Goal: Task Accomplishment & Management: Complete application form

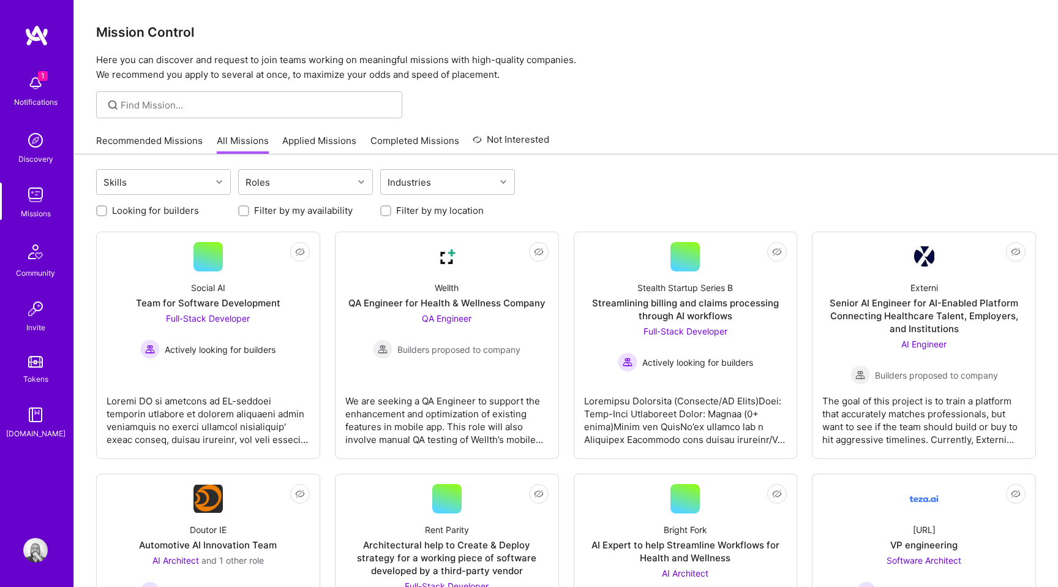
click at [34, 92] on img at bounding box center [35, 83] width 24 height 24
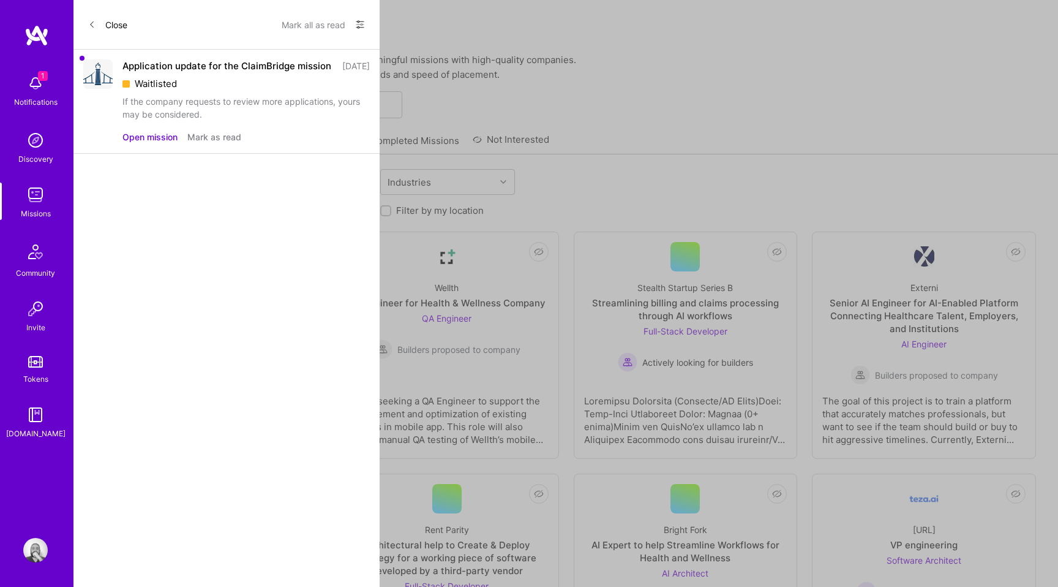
click at [197, 143] on button "Mark as read" at bounding box center [214, 136] width 54 height 13
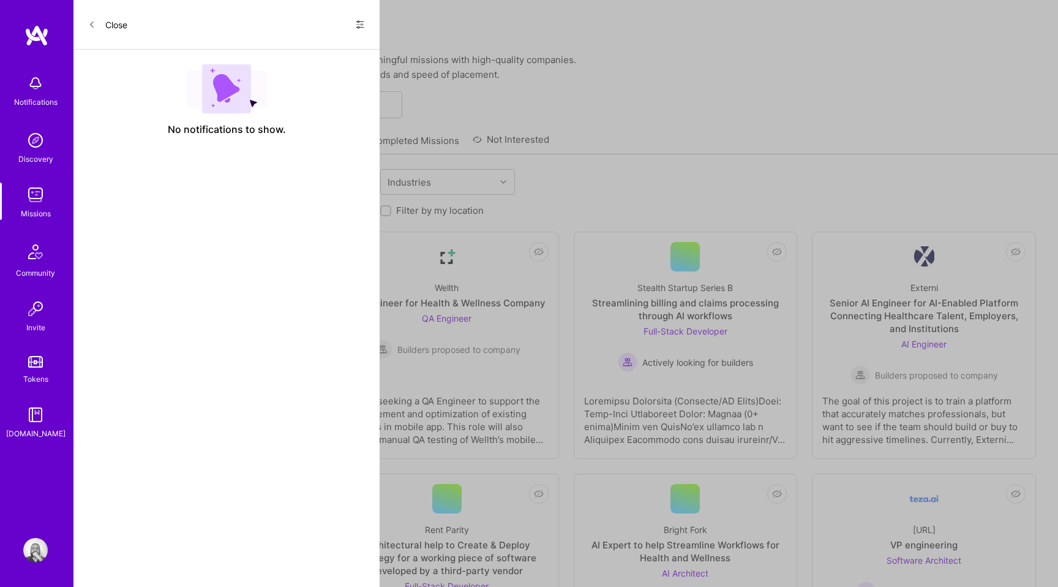
click at [38, 210] on div "Missions" at bounding box center [36, 213] width 30 height 13
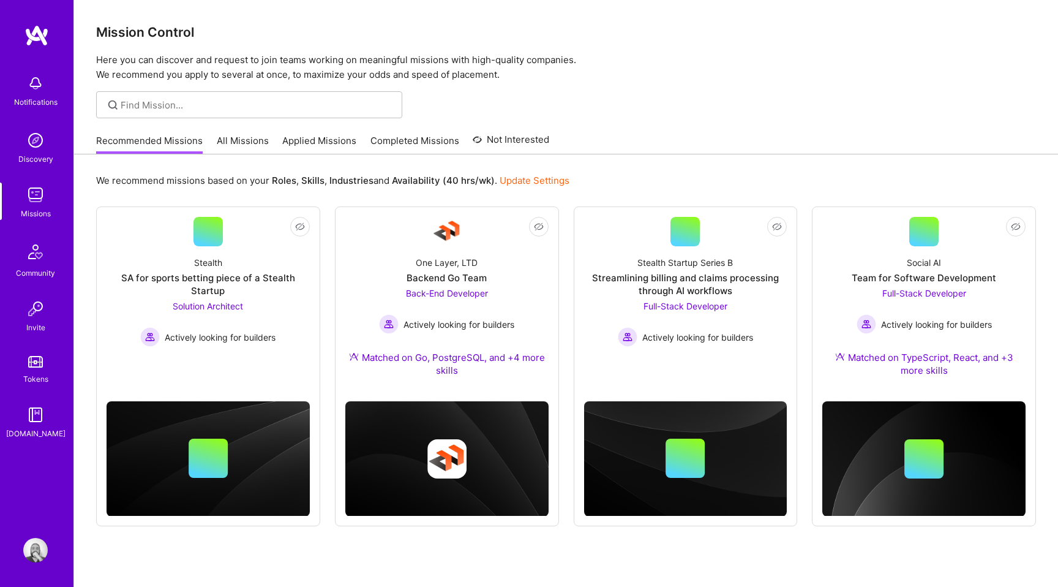
click at [315, 141] on link "Applied Missions" at bounding box center [319, 144] width 74 height 20
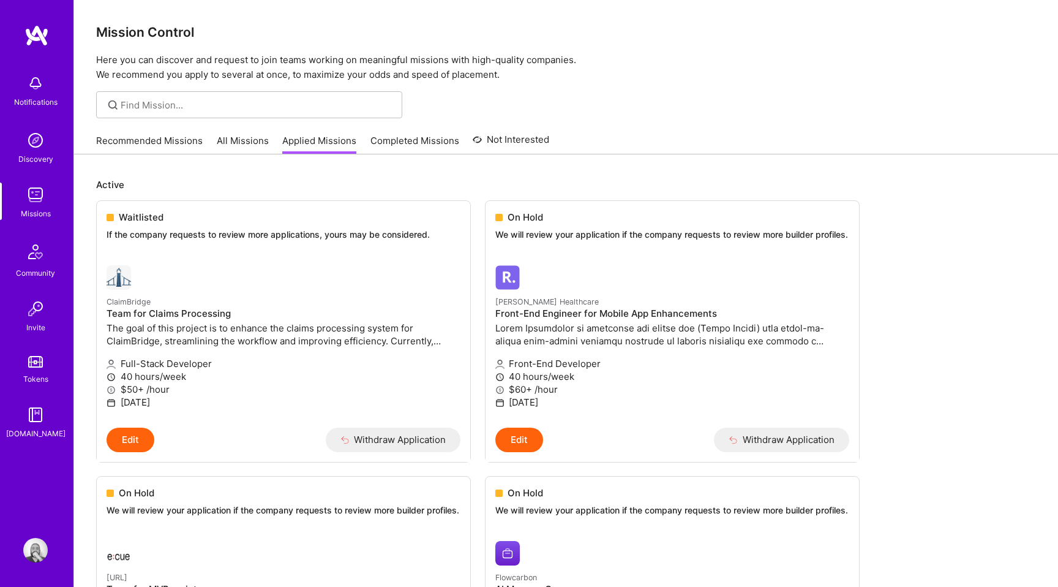
click at [190, 137] on link "Recommended Missions" at bounding box center [149, 144] width 107 height 20
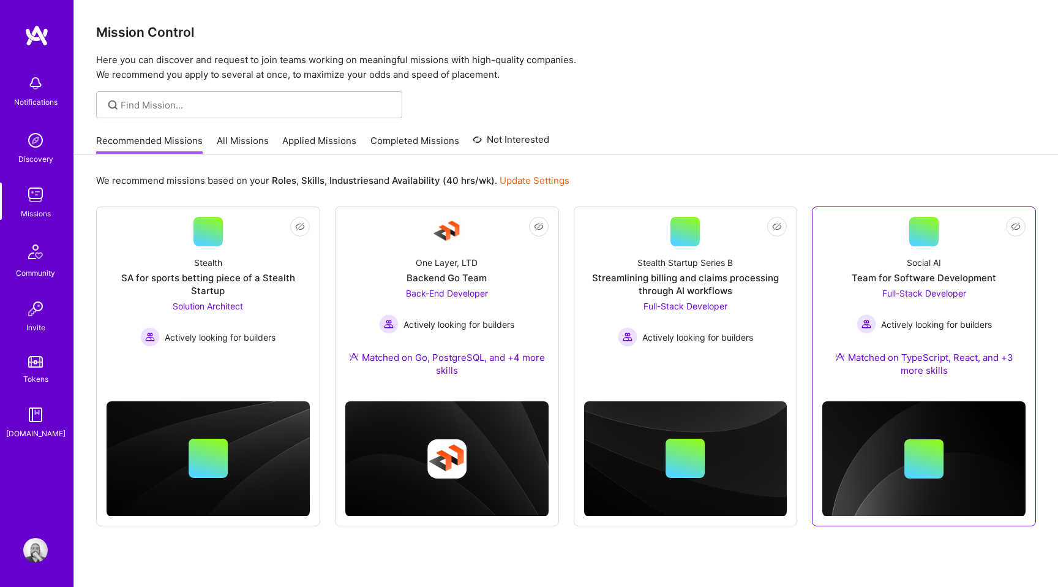
click at [830, 292] on div "Social AI Team for Software Development Full-Stack Developer Actively looking f…" at bounding box center [924, 318] width 203 height 145
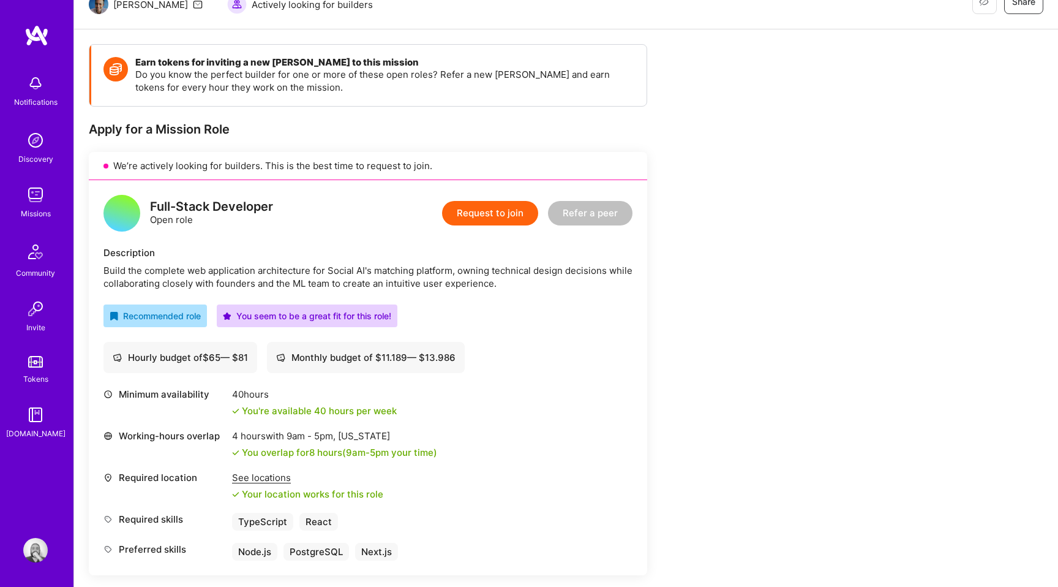
scroll to position [123, 0]
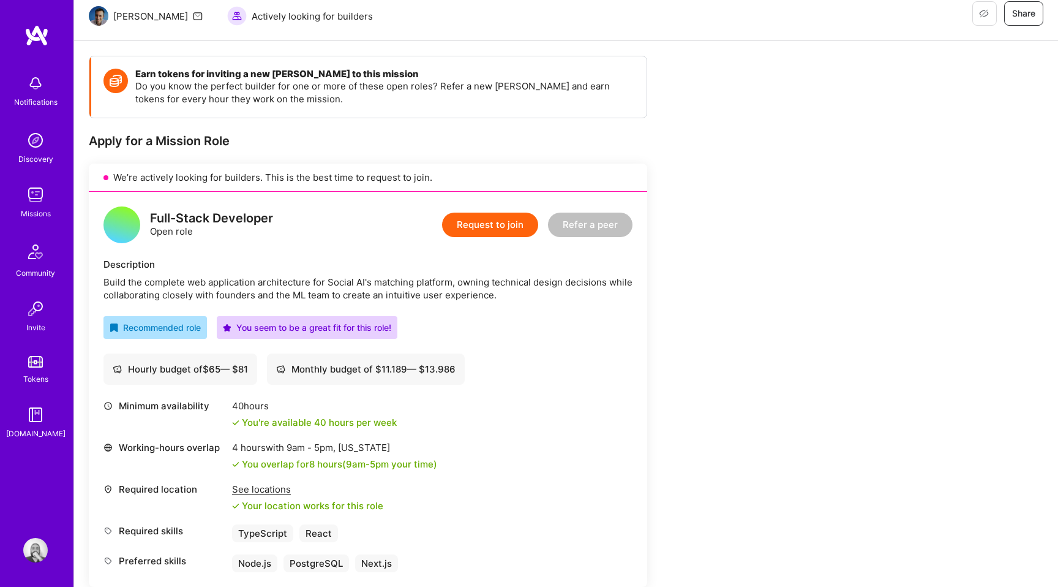
click at [490, 224] on button "Request to join" at bounding box center [490, 225] width 96 height 24
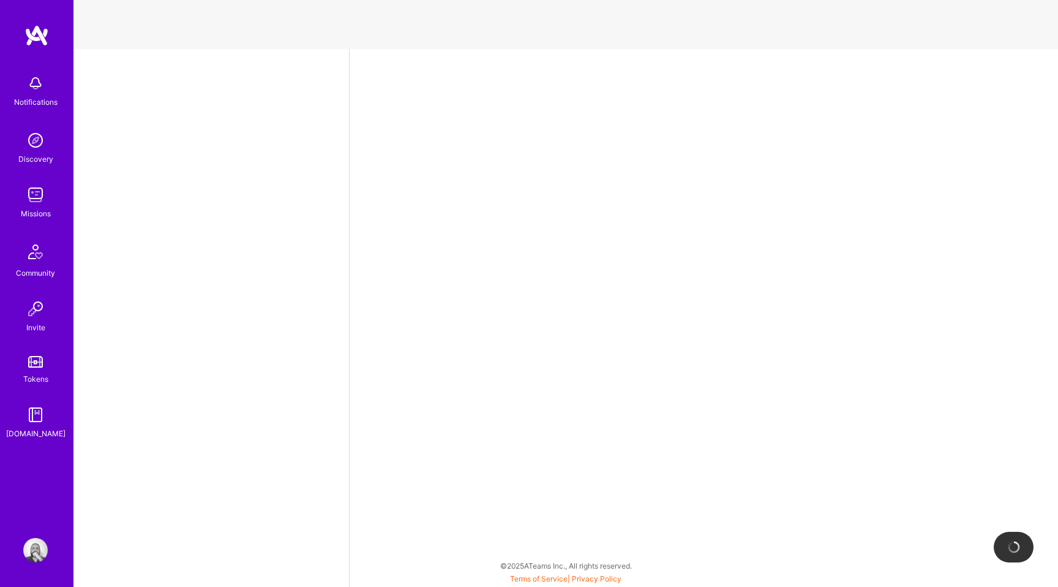
select select "BR"
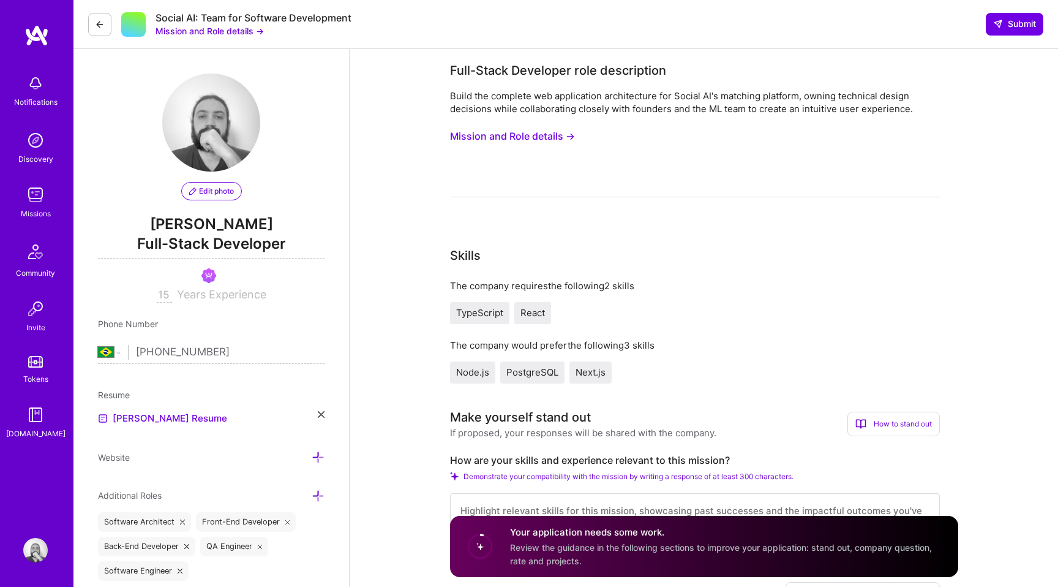
click at [520, 142] on button "Mission and Role details →" at bounding box center [512, 136] width 125 height 23
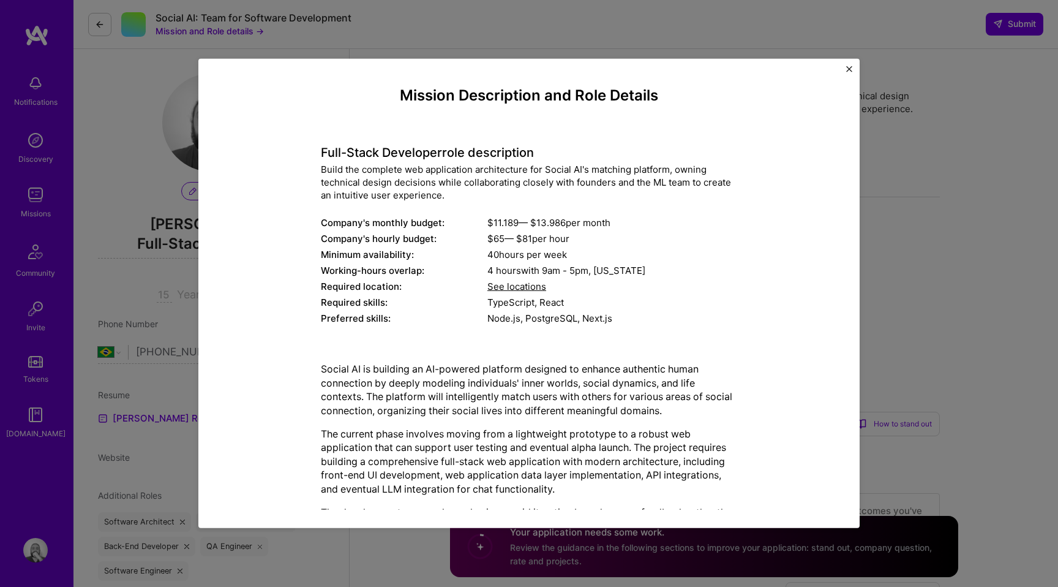
click at [322, 154] on h4 "Full-Stack Developer role description" at bounding box center [529, 152] width 416 height 15
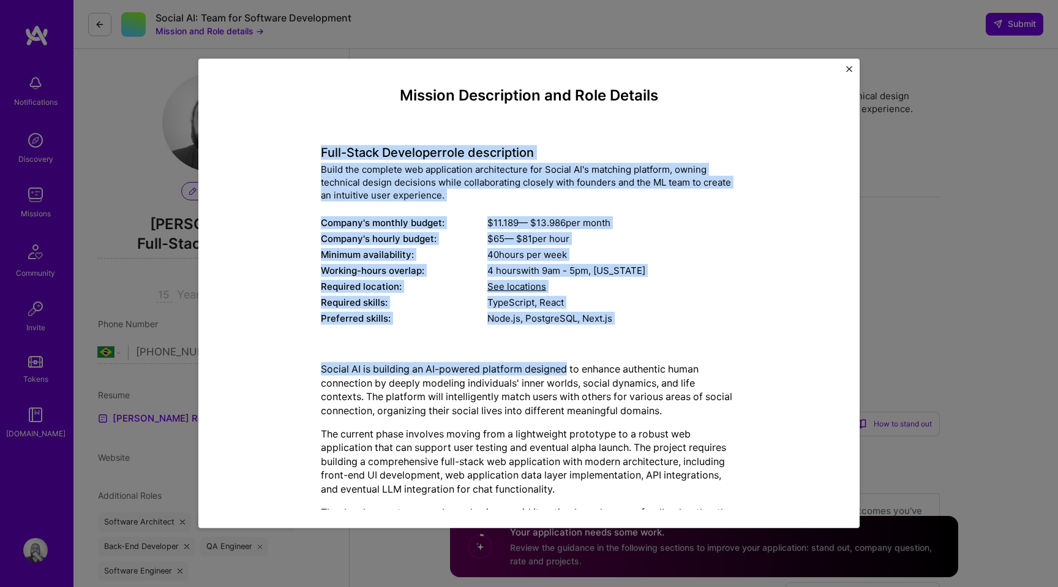
drag, startPoint x: 322, startPoint y: 154, endPoint x: 562, endPoint y: 366, distance: 320.2
click at [562, 366] on div "Mission Description and Role Details Full-Stack Developer role description Buil…" at bounding box center [529, 368] width 416 height 562
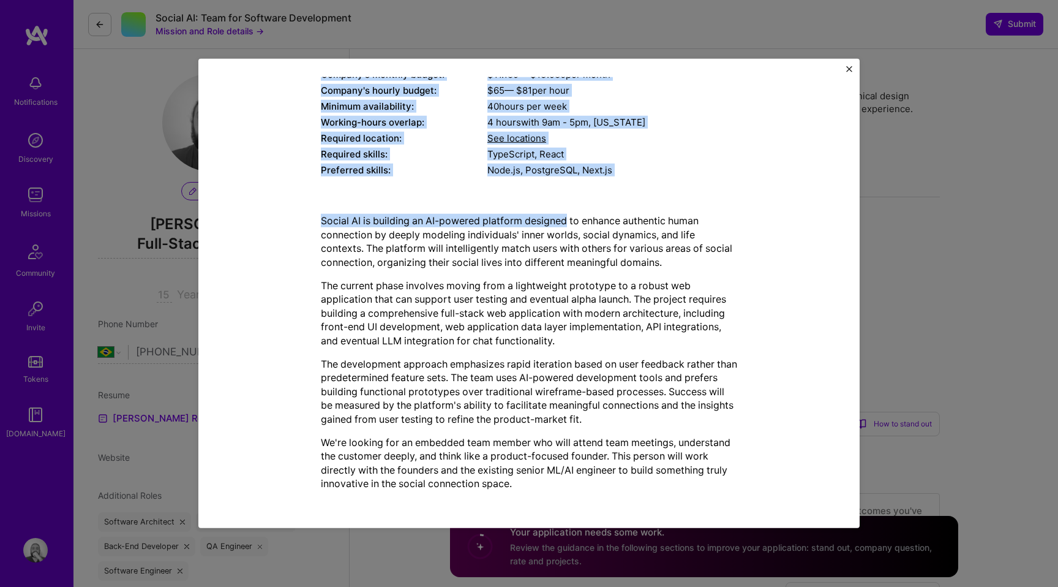
click at [527, 488] on p "We're looking for an embedded team member who will attend team meetings, unders…" at bounding box center [529, 462] width 416 height 55
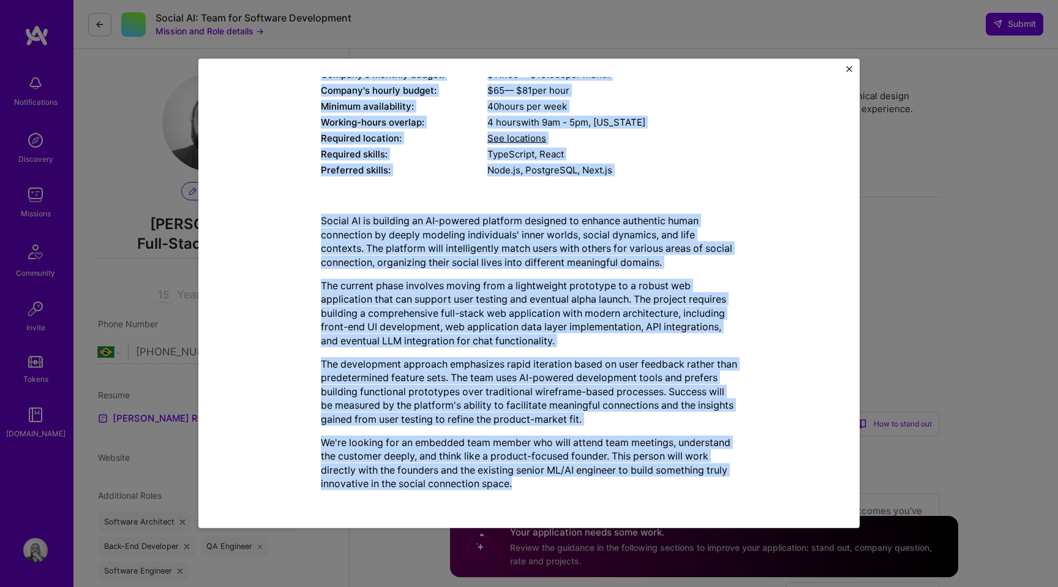
copy div "Lore-Ipsum Dolorsita cons adipiscinge Seddo eiu temporin utl etdoloremag aliqua…"
click at [847, 65] on div "Mission Description and Role Details Full-Stack Developer role description Buil…" at bounding box center [528, 293] width 661 height 469
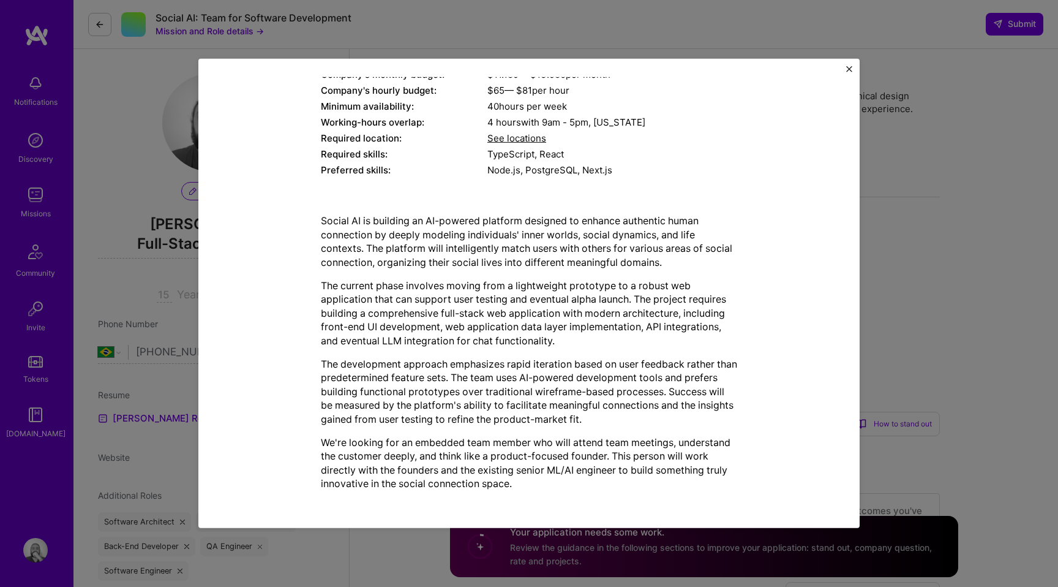
click at [849, 66] on img "Close" at bounding box center [849, 69] width 6 height 6
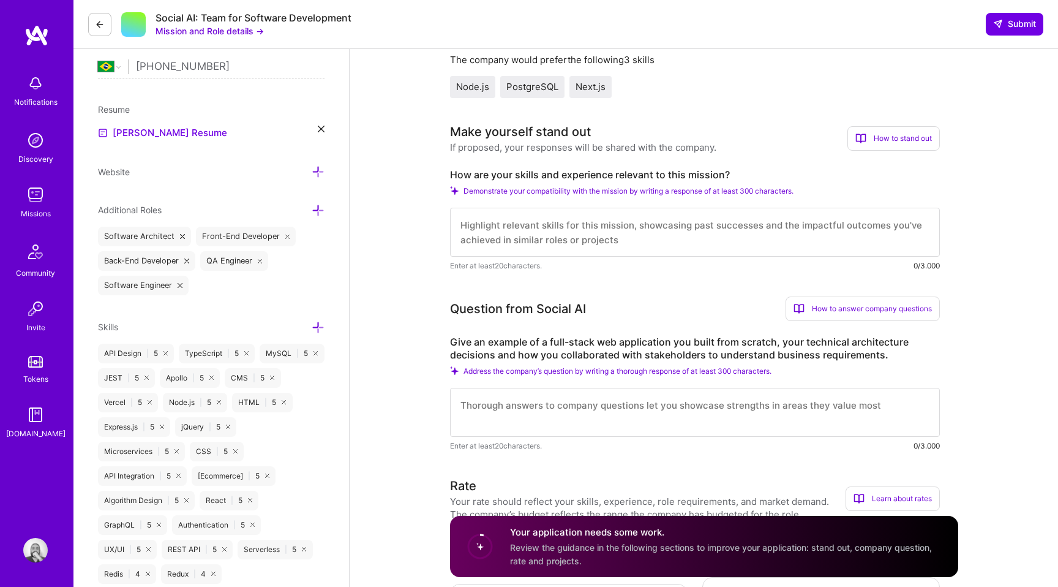
scroll to position [301, 0]
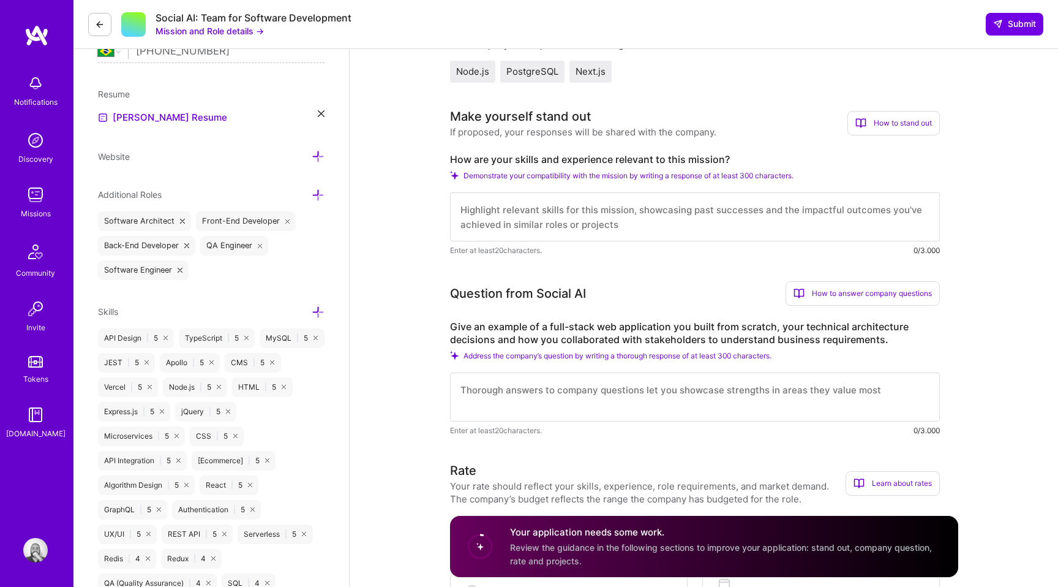
click at [656, 160] on label "How are your skills and experience relevant to this mission?" at bounding box center [695, 159] width 490 height 13
copy label "How are your skills and experience relevant to this mission?"
click at [561, 214] on textarea at bounding box center [695, 216] width 490 height 49
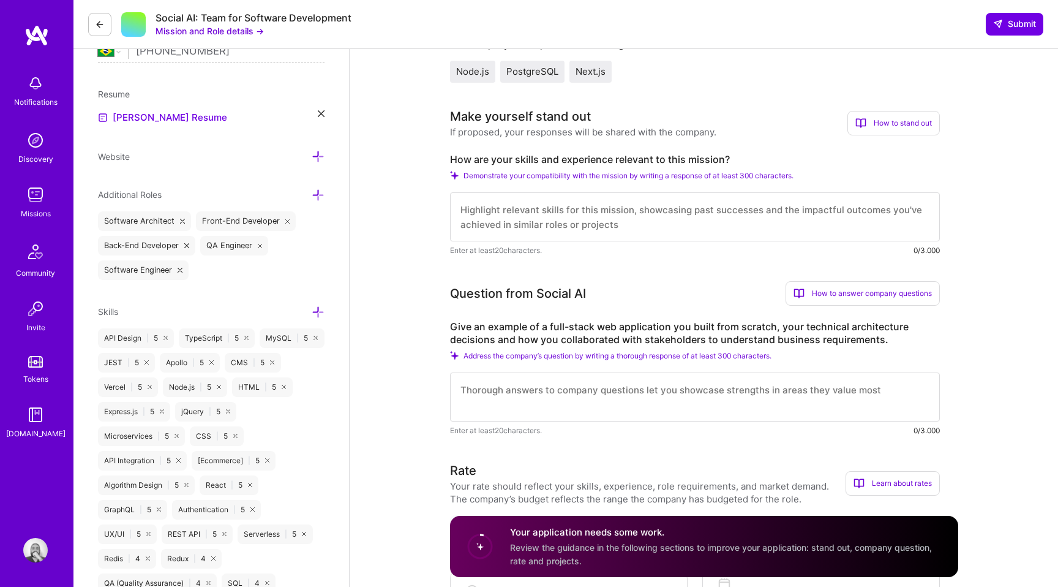
paste textarea "Lo ipsumd sitam consect adip Elitse DO’e tempori ut laboreet do magnaaliqu enim…"
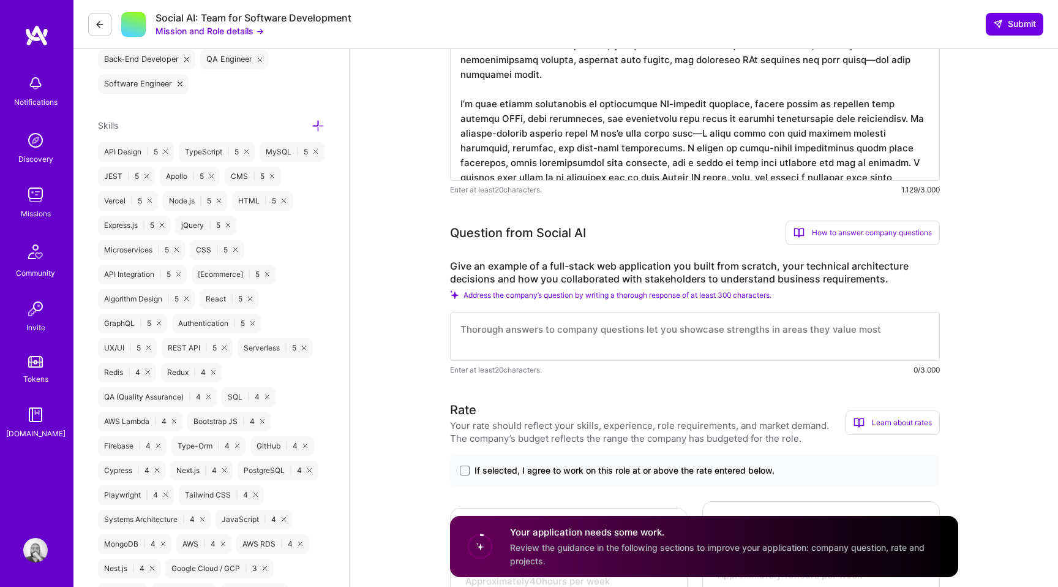
scroll to position [519, 0]
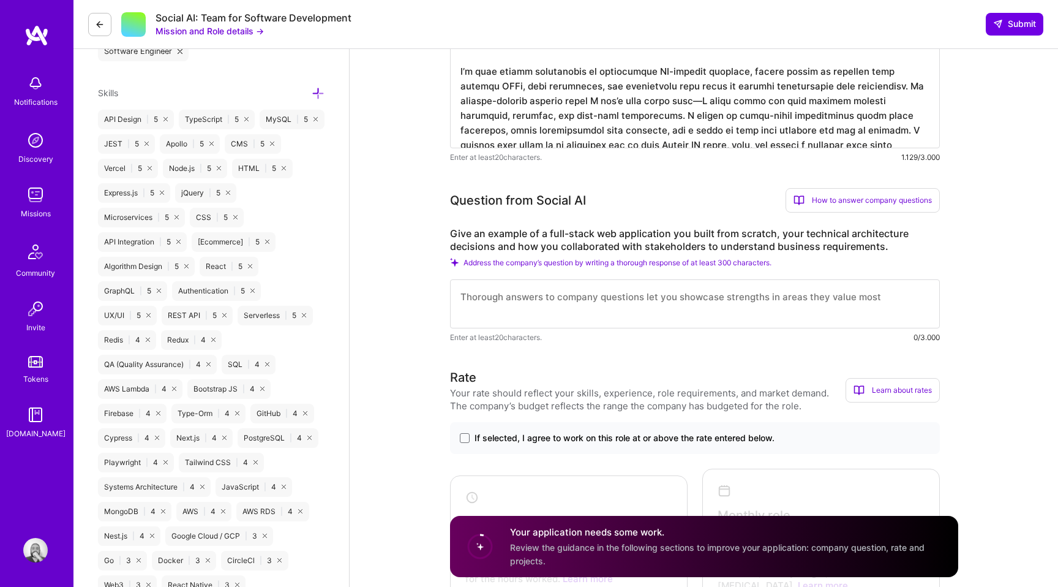
type textarea "Lo ipsumd sitam consect adip Elitse DO’e tempori ut laboreet do magnaaliqu enim…"
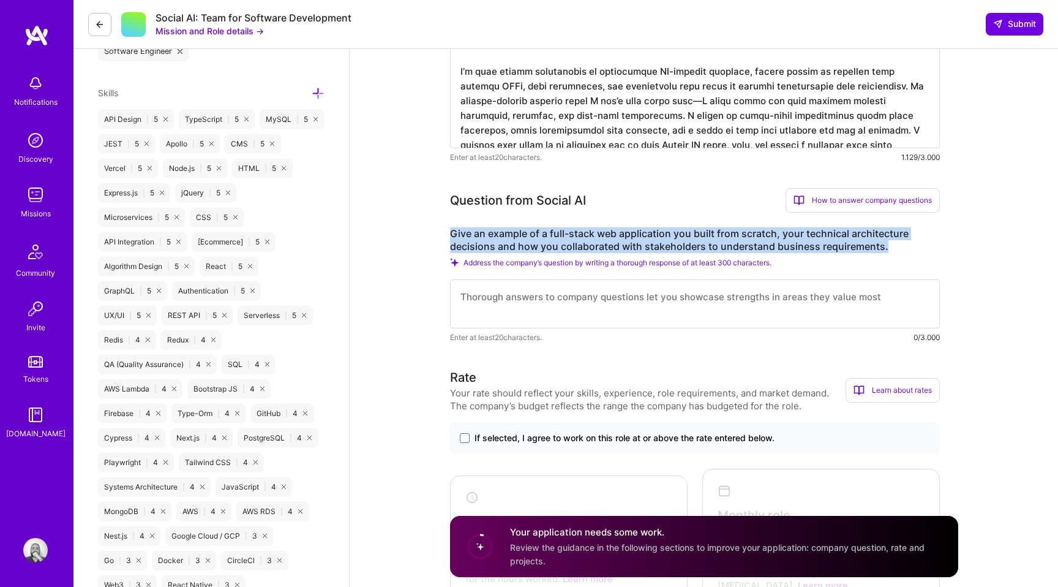
copy label "Give an example of a full-stack web application you built from scratch, your te…"
drag, startPoint x: 451, startPoint y: 230, endPoint x: 907, endPoint y: 250, distance: 456.7
click at [907, 250] on label "Give an example of a full-stack web application you built from scratch, your te…" at bounding box center [695, 240] width 490 height 26
click at [570, 324] on textarea at bounding box center [695, 303] width 490 height 49
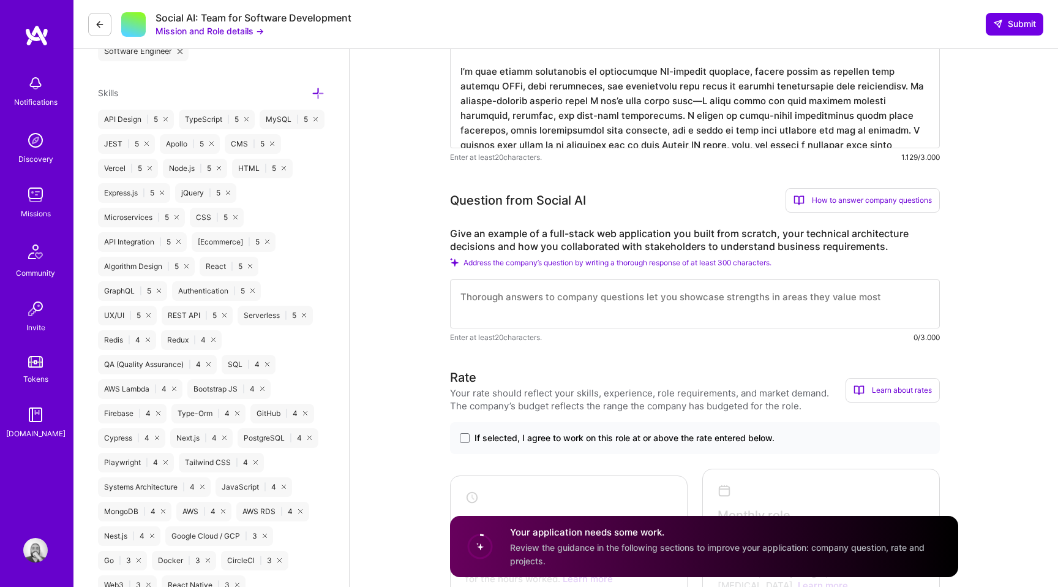
paste textarea "Lor ipsumdo si Ame82, c adipisc e-seddoeiu temporin U labor etdo magnaal. Enima…"
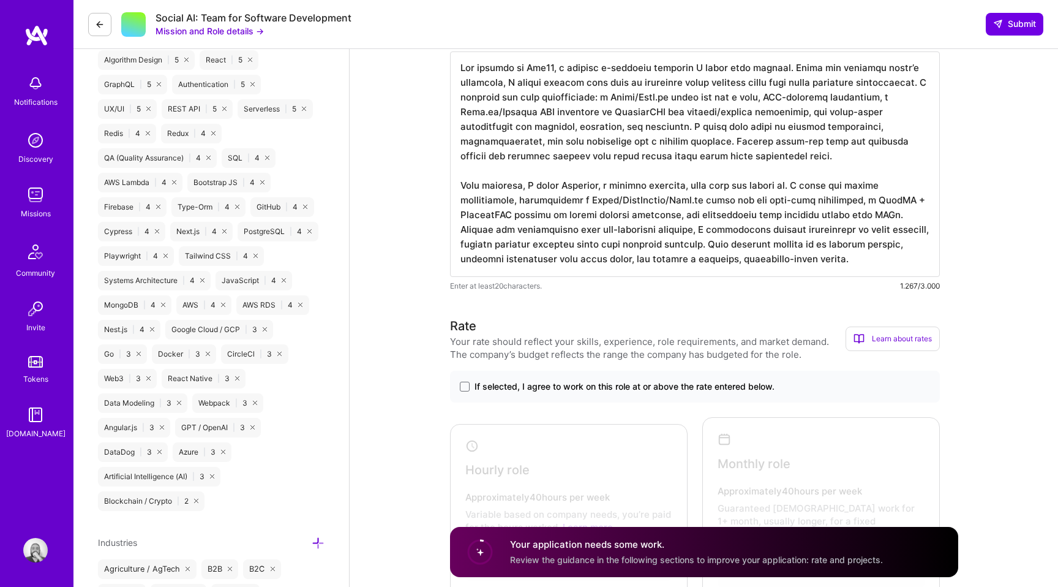
scroll to position [751, 0]
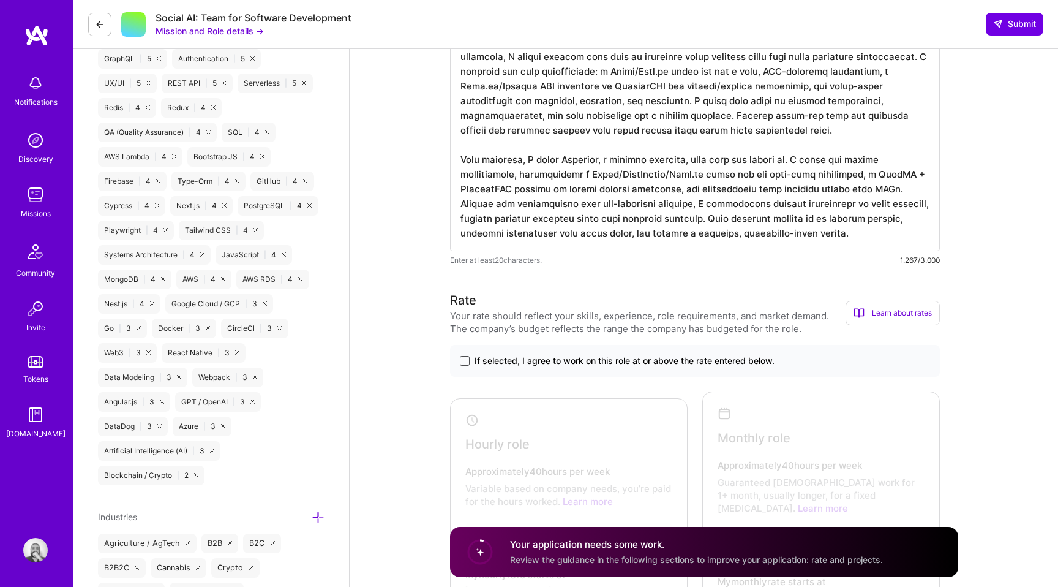
type textarea "Lor ipsumdo si Ame82, c adipisc e-seddoeiu temporin U labor etdo magnaal. Enima…"
click at [462, 360] on span at bounding box center [465, 361] width 10 height 10
click at [0, 0] on input "If selected, I agree to work on this role at or above the rate entered below." at bounding box center [0, 0] width 0 height 0
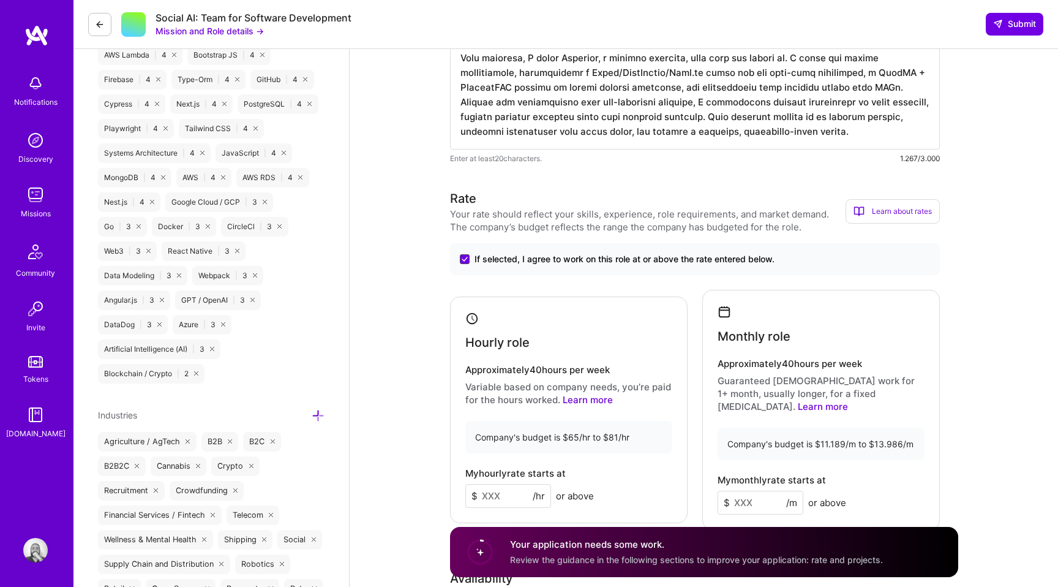
scroll to position [932, 0]
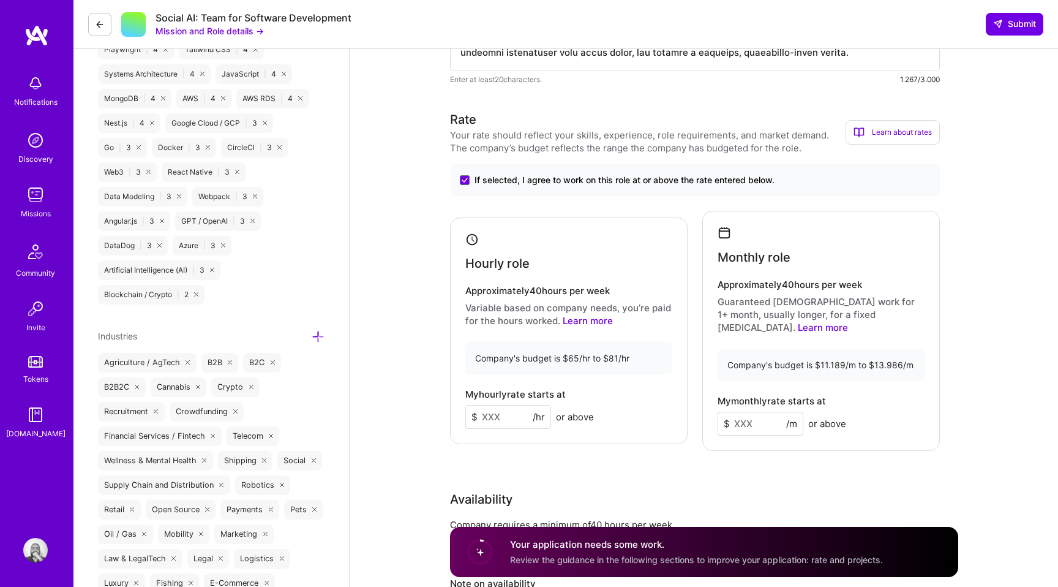
click at [761, 415] on input at bounding box center [761, 424] width 86 height 24
click at [744, 412] on input "10000" at bounding box center [761, 424] width 86 height 24
type input "10000"
click at [499, 412] on input at bounding box center [508, 417] width 86 height 24
type input "60"
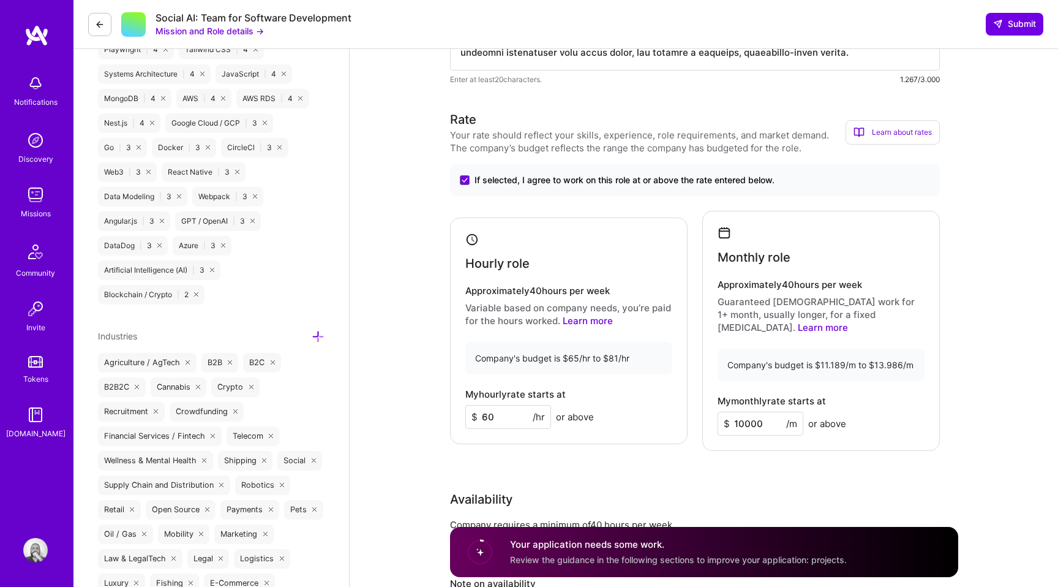
click at [625, 442] on div "Rate Your rate should reflect your skills, experience, role requirements, and m…" at bounding box center [704, 386] width 508 height 553
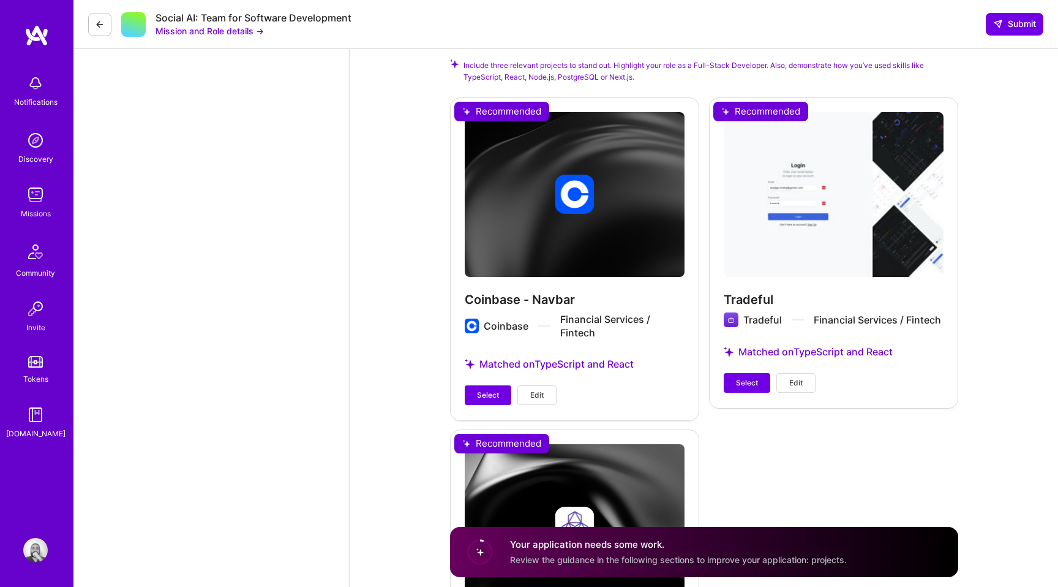
scroll to position [1840, 0]
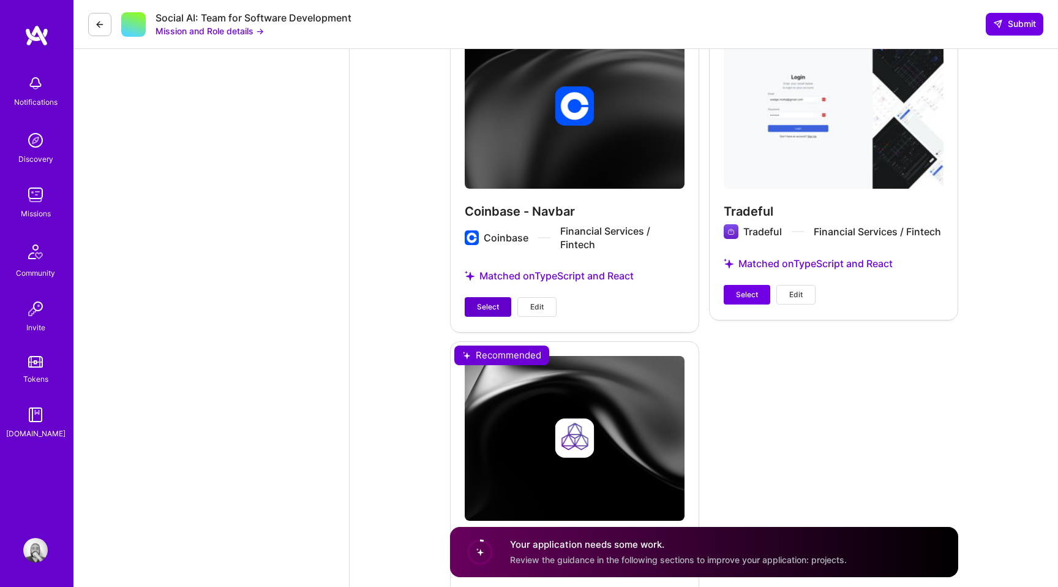
click at [494, 301] on span "Select" at bounding box center [488, 306] width 22 height 11
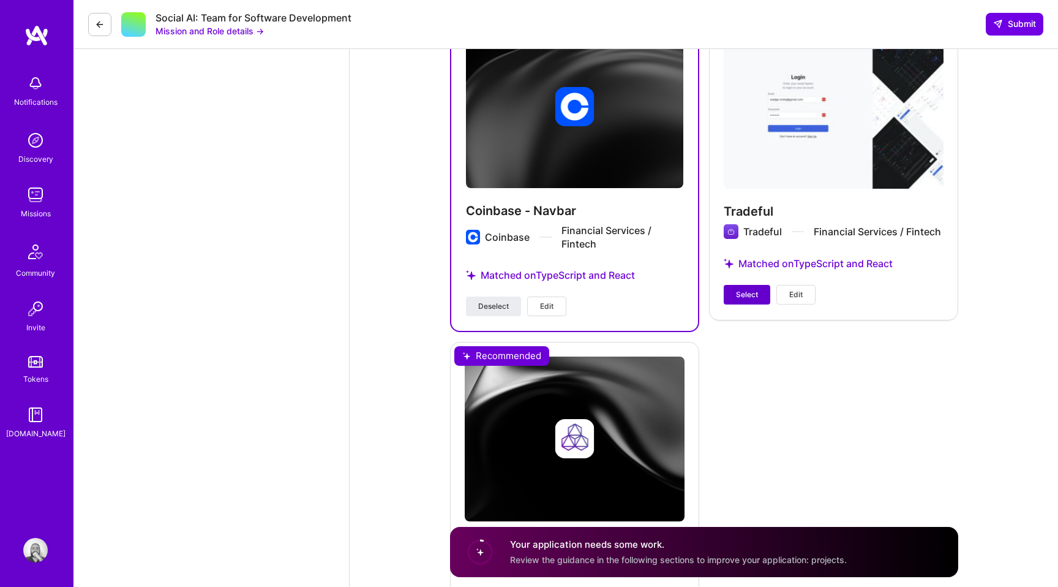
click at [740, 289] on span "Select" at bounding box center [747, 294] width 22 height 11
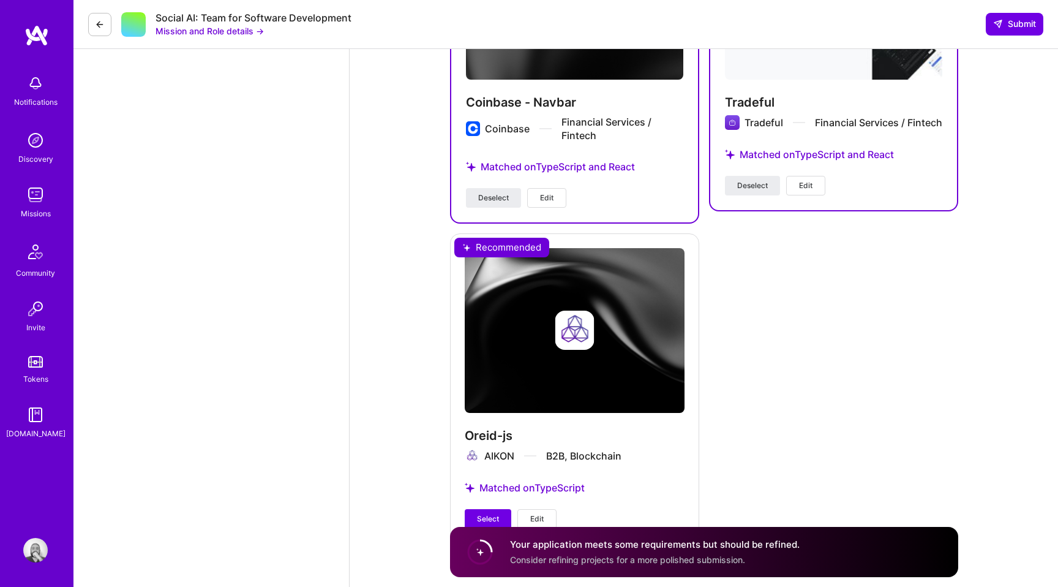
scroll to position [1967, 0]
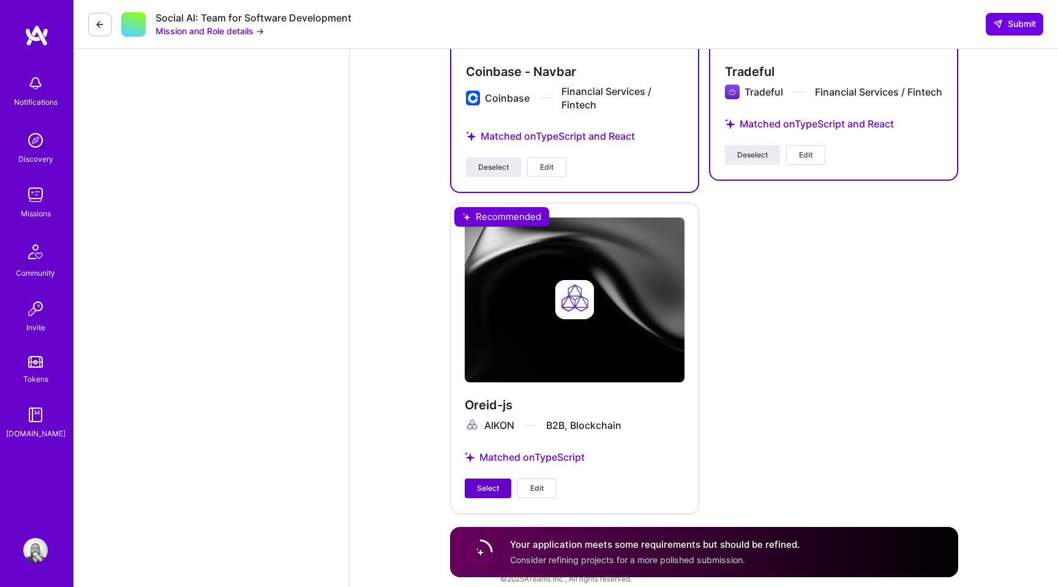
click at [491, 483] on span "Select" at bounding box center [488, 488] width 22 height 11
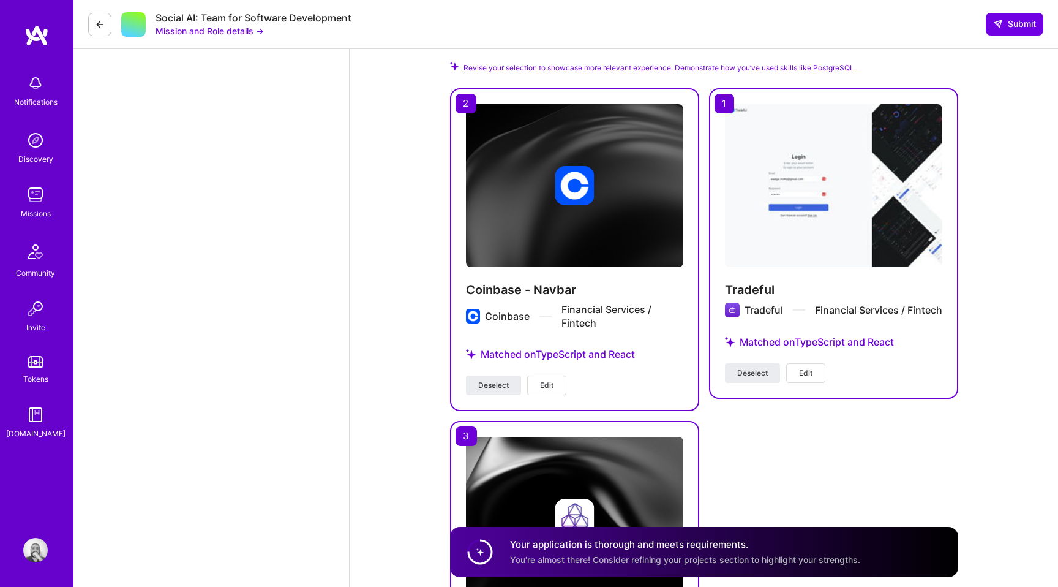
scroll to position [1744, 0]
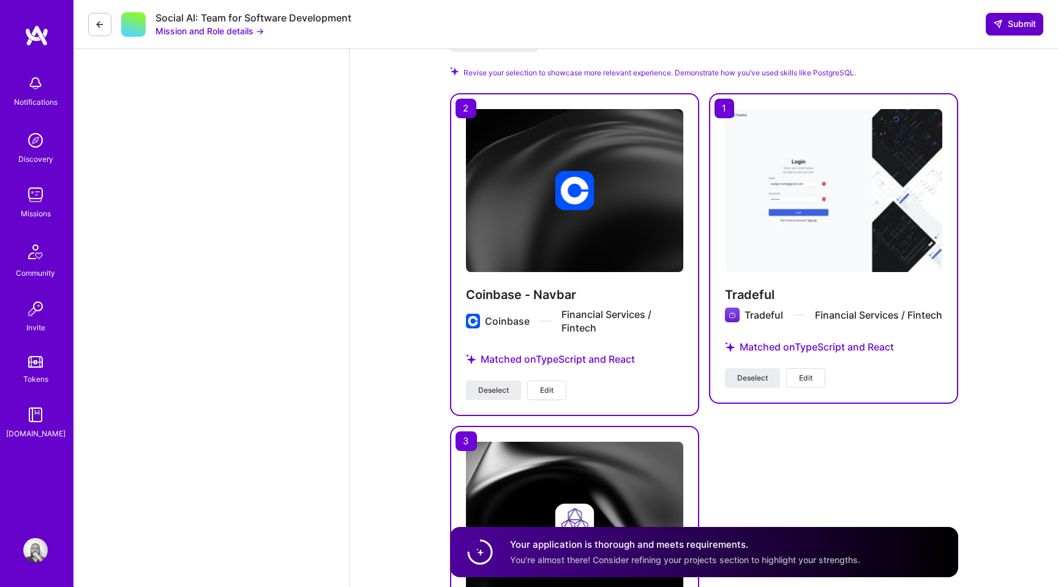
click at [1007, 28] on span "Submit" at bounding box center [1014, 24] width 43 height 12
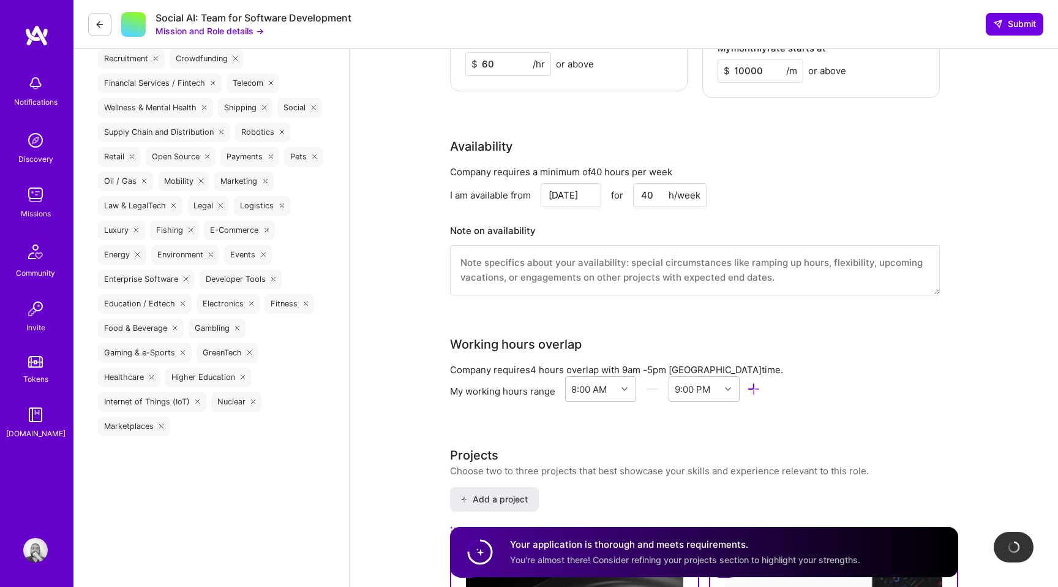
scroll to position [1229, 0]
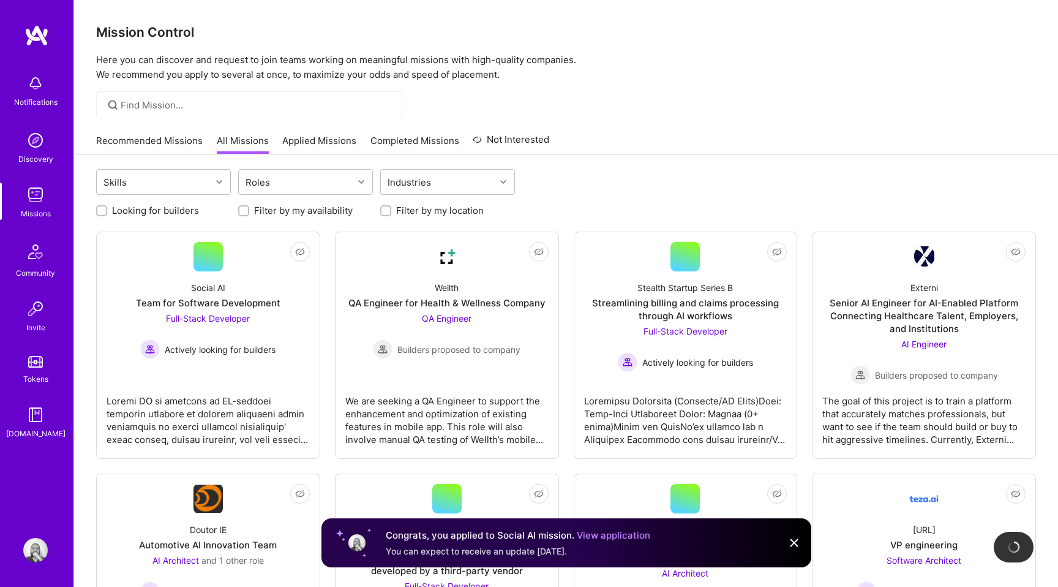
click at [177, 139] on link "Recommended Missions" at bounding box center [149, 144] width 107 height 20
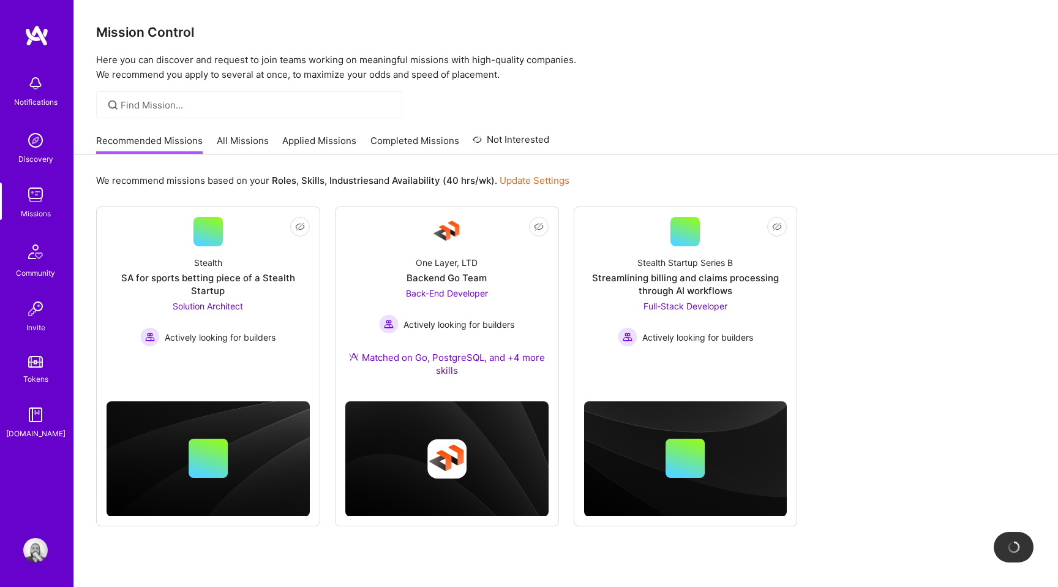
click at [354, 140] on div "Recommended Missions All Missions Applied Missions Completed Missions Not Inter…" at bounding box center [322, 140] width 453 height 26
click at [331, 137] on link "Applied Missions" at bounding box center [319, 144] width 74 height 20
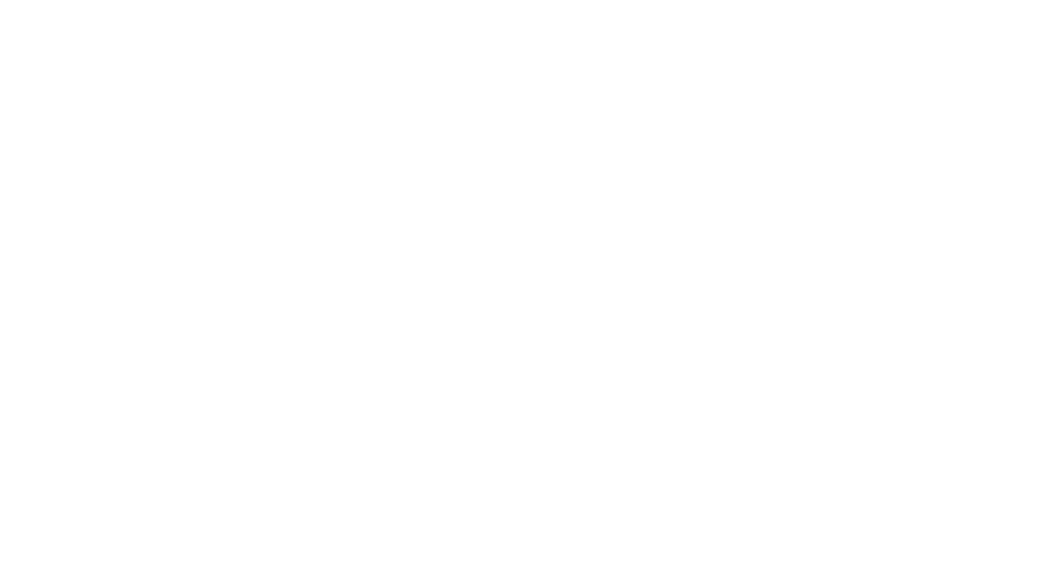
click at [0, 0] on link "Recommended Missions" at bounding box center [0, 0] width 0 height 0
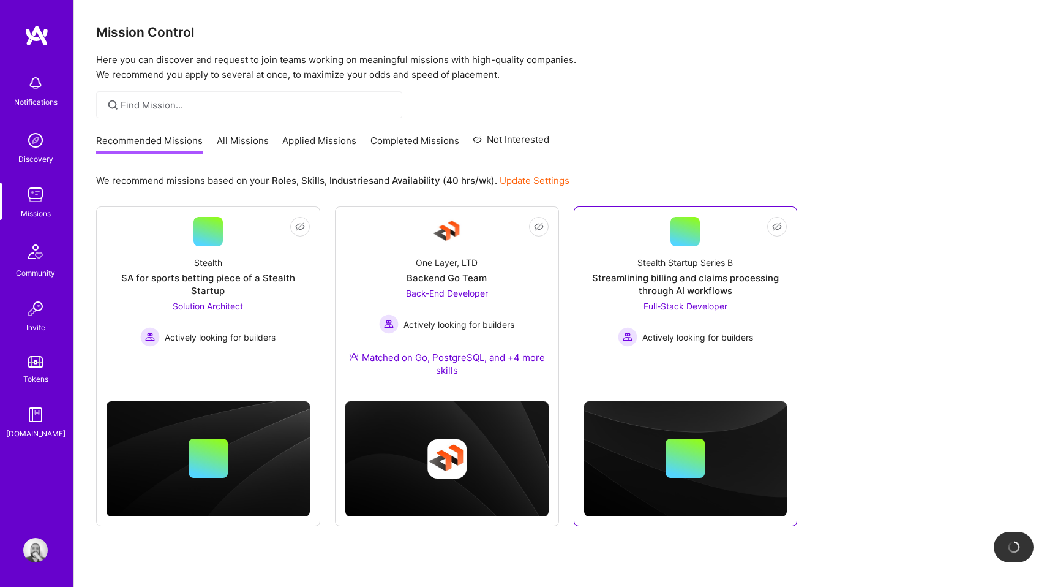
click at [751, 306] on div "Full-Stack Developer Actively looking for builders" at bounding box center [685, 322] width 135 height 47
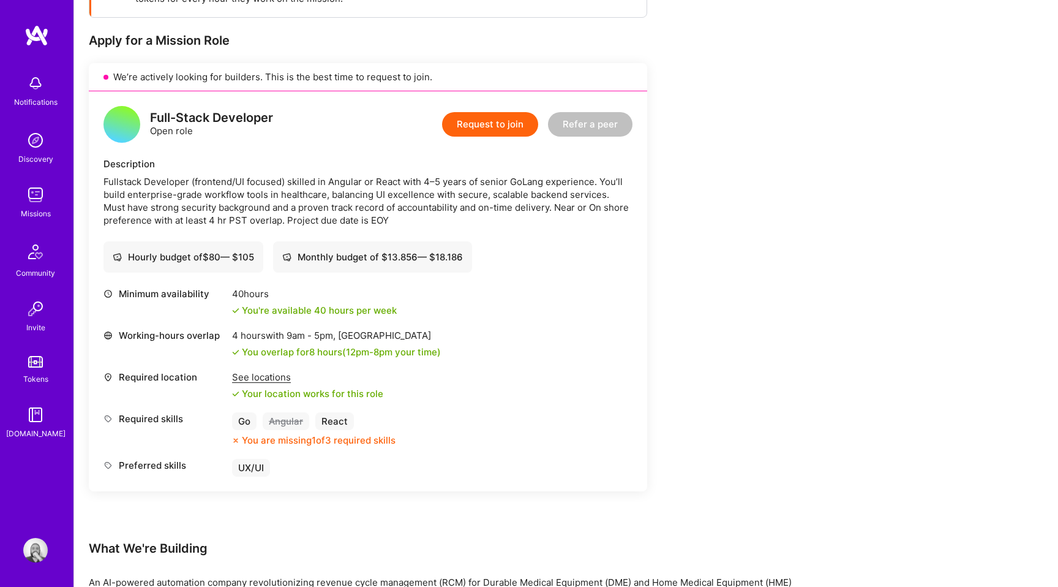
scroll to position [224, 0]
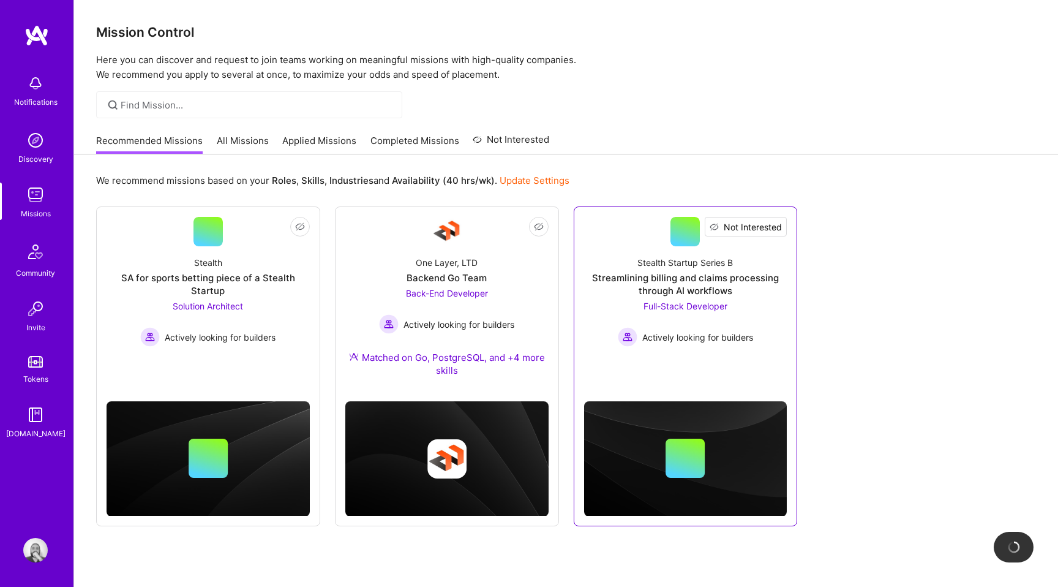
click at [781, 225] on span "Not Interested" at bounding box center [753, 226] width 58 height 13
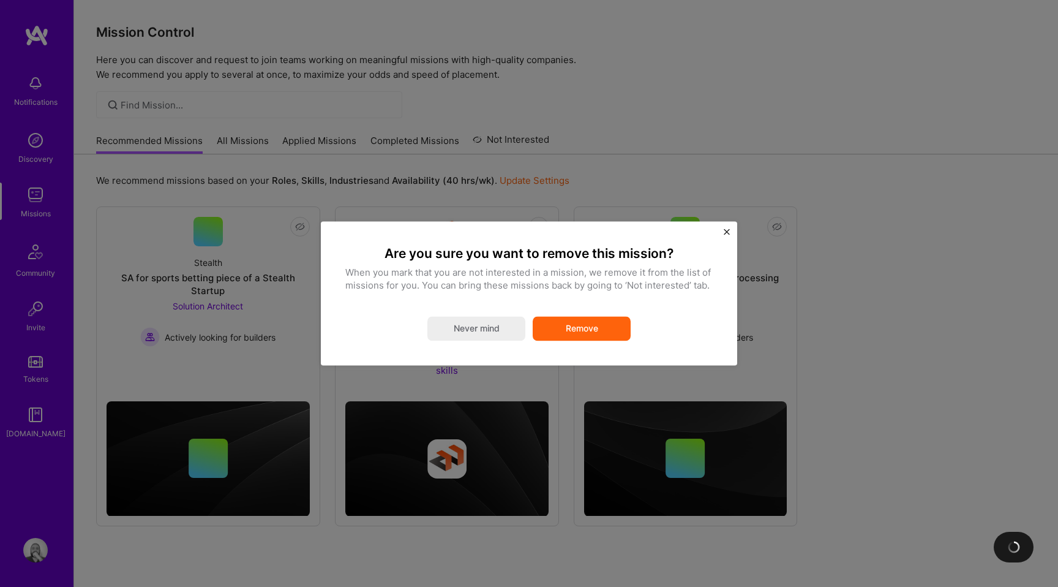
click at [728, 230] on img "Close" at bounding box center [727, 231] width 6 height 6
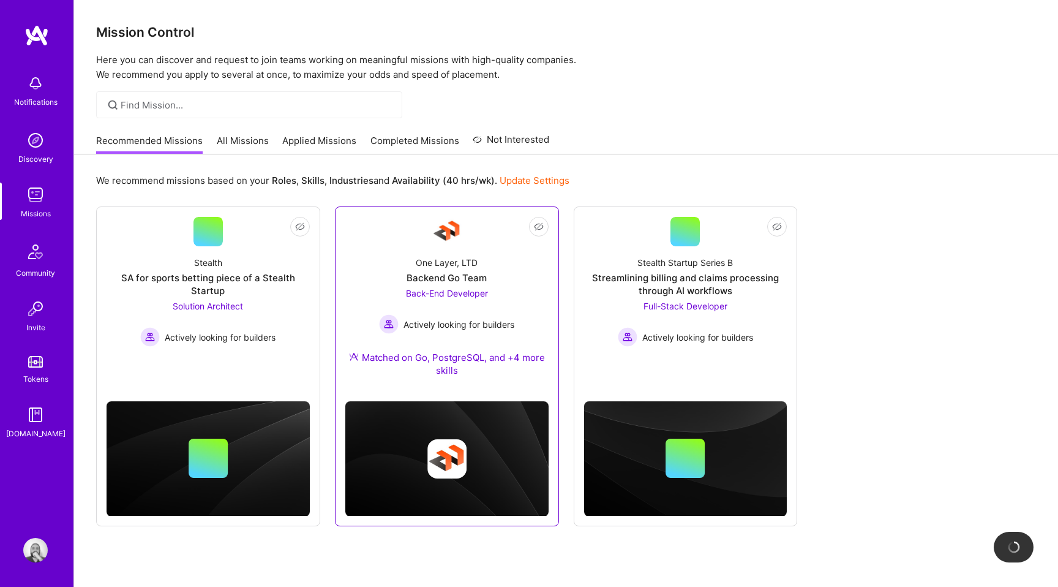
click at [489, 292] on div "Back-End Developer Actively looking for builders" at bounding box center [446, 310] width 135 height 47
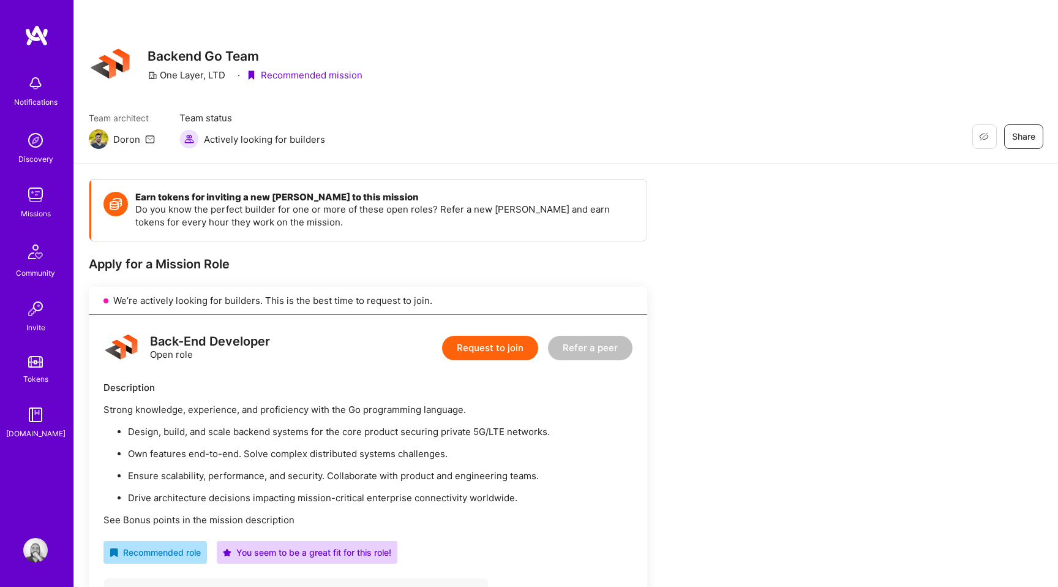
click at [486, 348] on button "Request to join" at bounding box center [490, 348] width 96 height 24
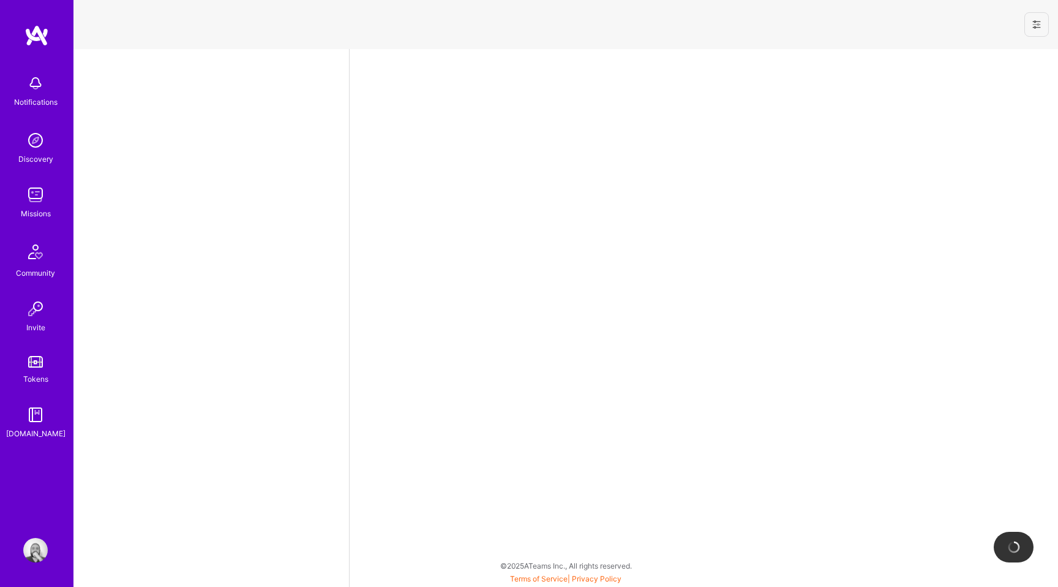
select select "BR"
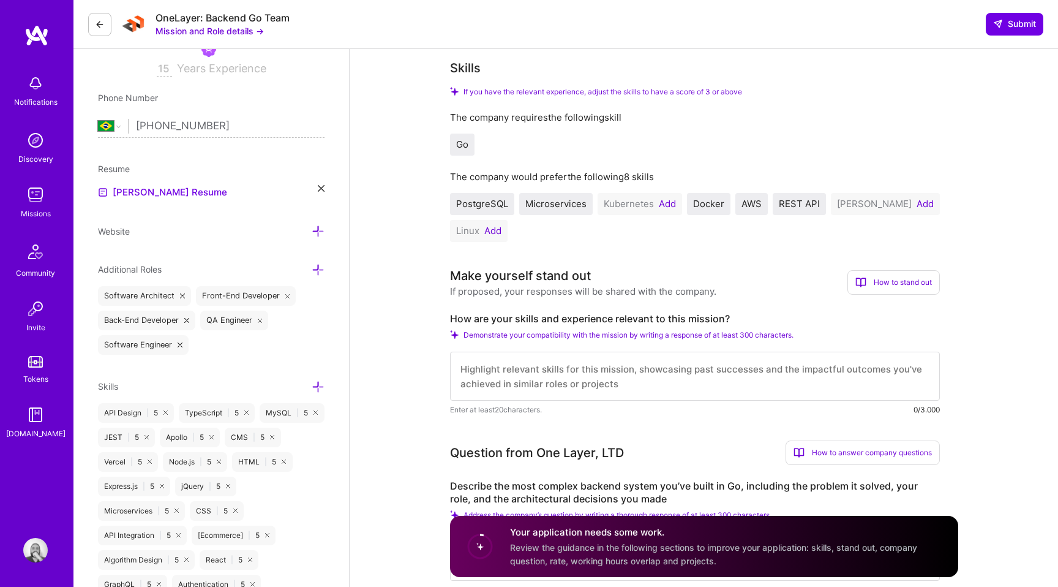
scroll to position [302, 0]
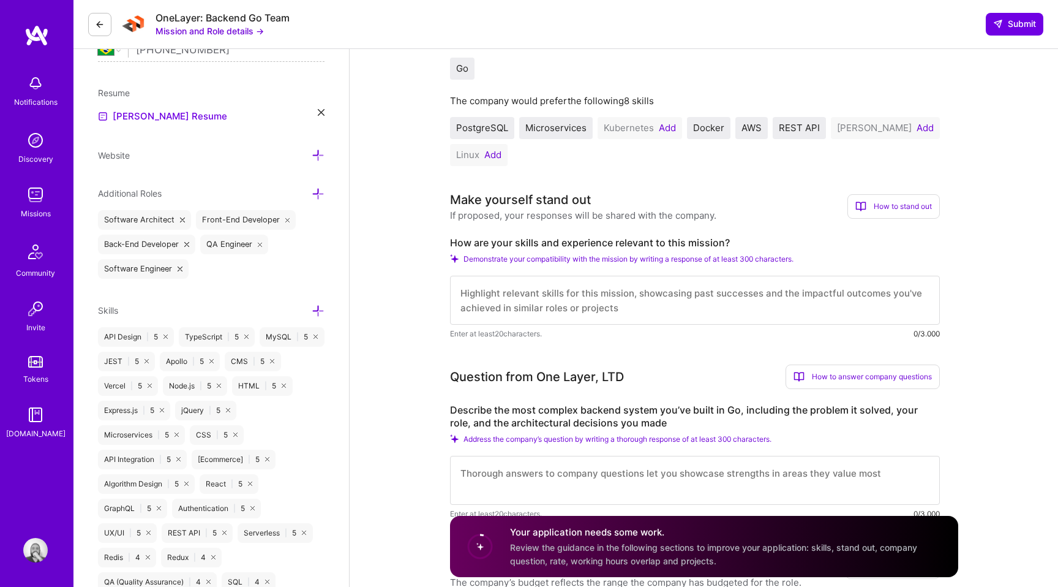
click at [669, 533] on h4 "Your application needs some work." at bounding box center [727, 532] width 434 height 13
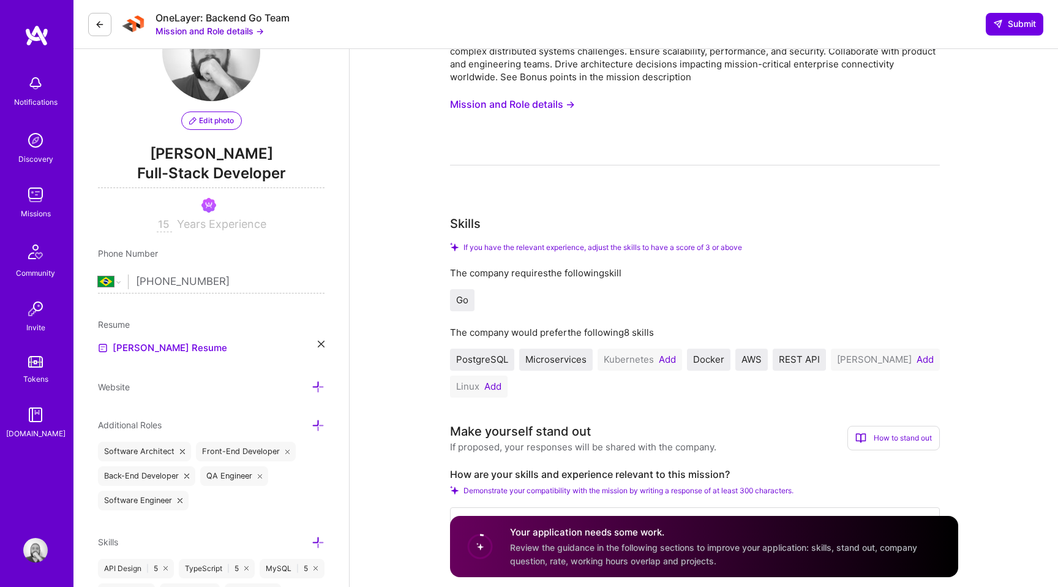
scroll to position [0, 0]
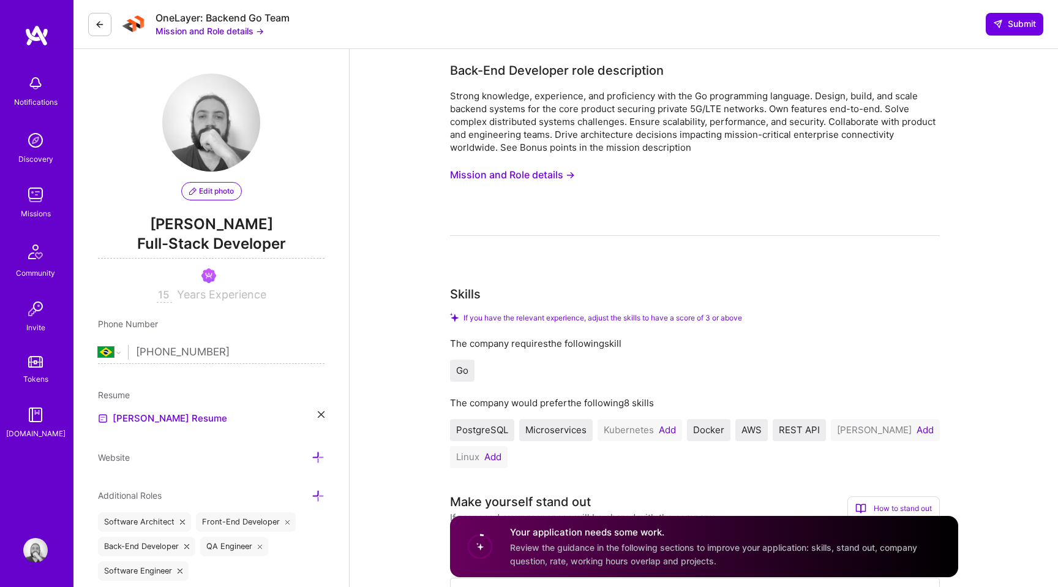
click at [107, 14] on button at bounding box center [99, 24] width 23 height 23
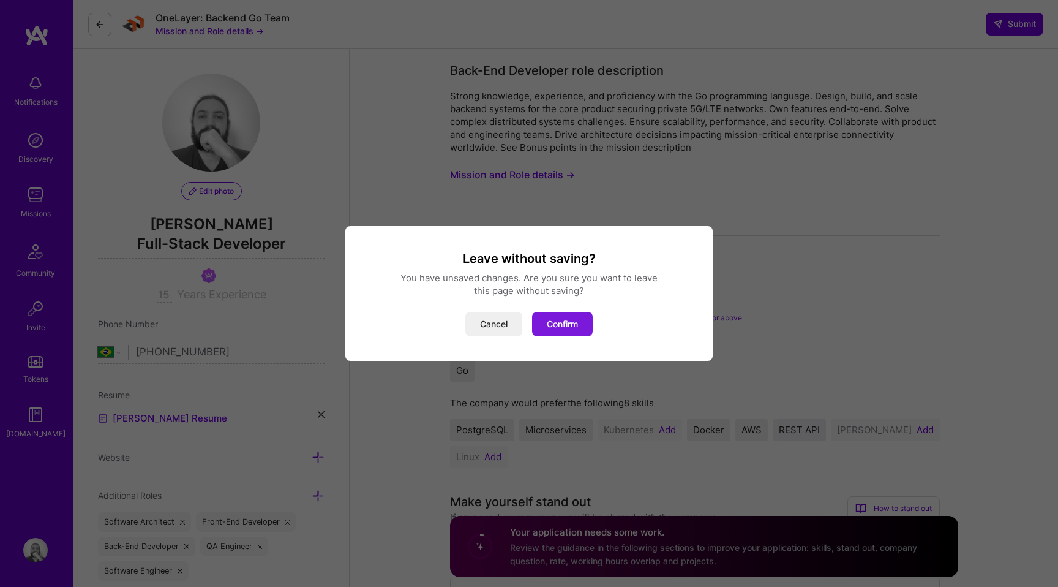
click at [567, 331] on button "Confirm" at bounding box center [562, 324] width 61 height 24
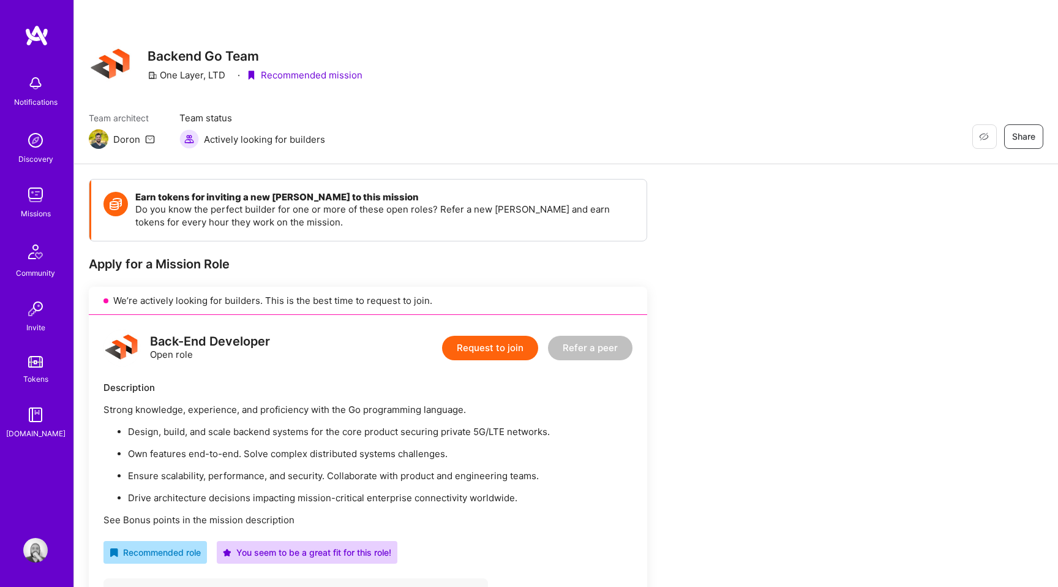
click at [39, 214] on div "Missions" at bounding box center [36, 213] width 30 height 13
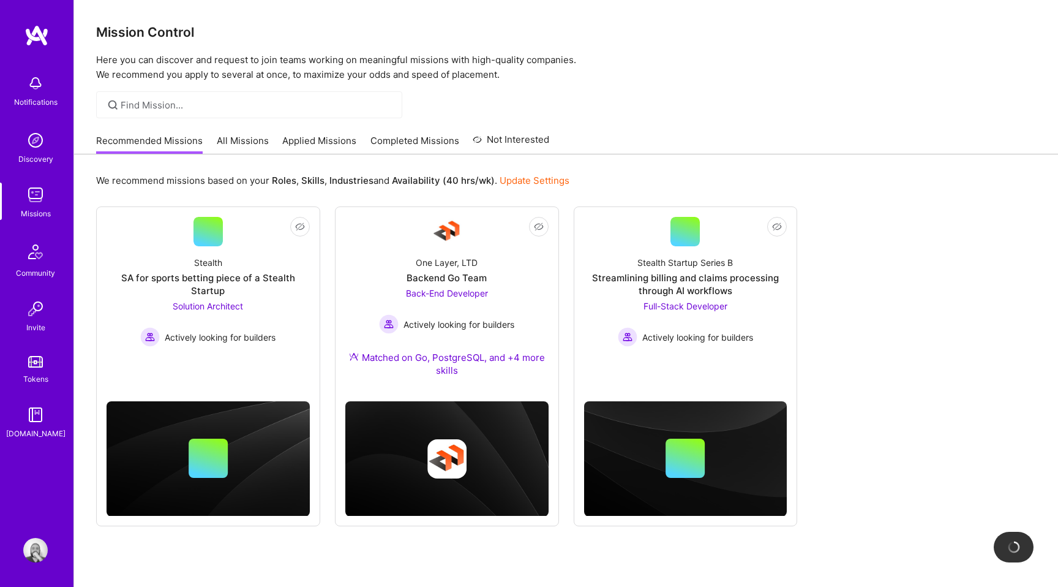
click at [230, 144] on link "All Missions" at bounding box center [243, 144] width 52 height 20
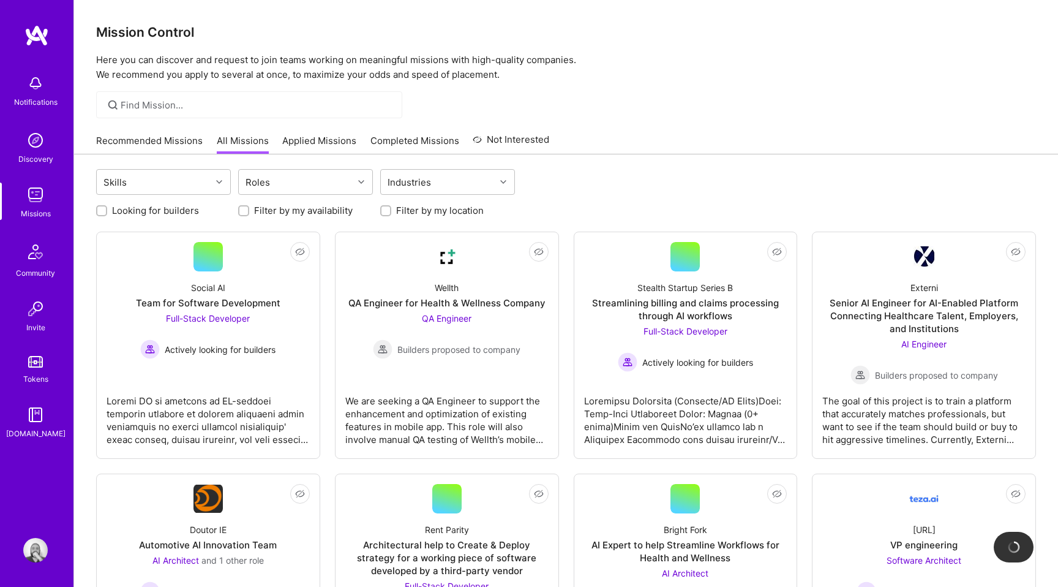
click at [309, 213] on label "Filter by my availability" at bounding box center [303, 210] width 99 height 13
click at [249, 213] on input "Filter by my availability" at bounding box center [245, 211] width 9 height 9
checkbox input "true"
click at [431, 214] on label "Filter by my location" at bounding box center [440, 210] width 88 height 13
click at [391, 214] on input "Filter by my location" at bounding box center [387, 211] width 9 height 9
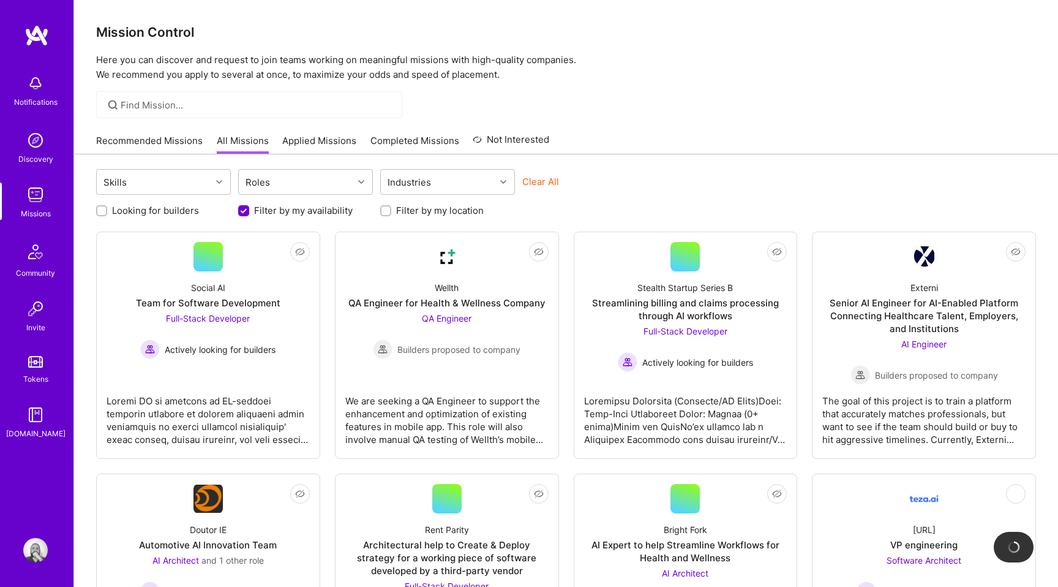
checkbox input "true"
click at [293, 184] on div "Roles" at bounding box center [296, 182] width 115 height 24
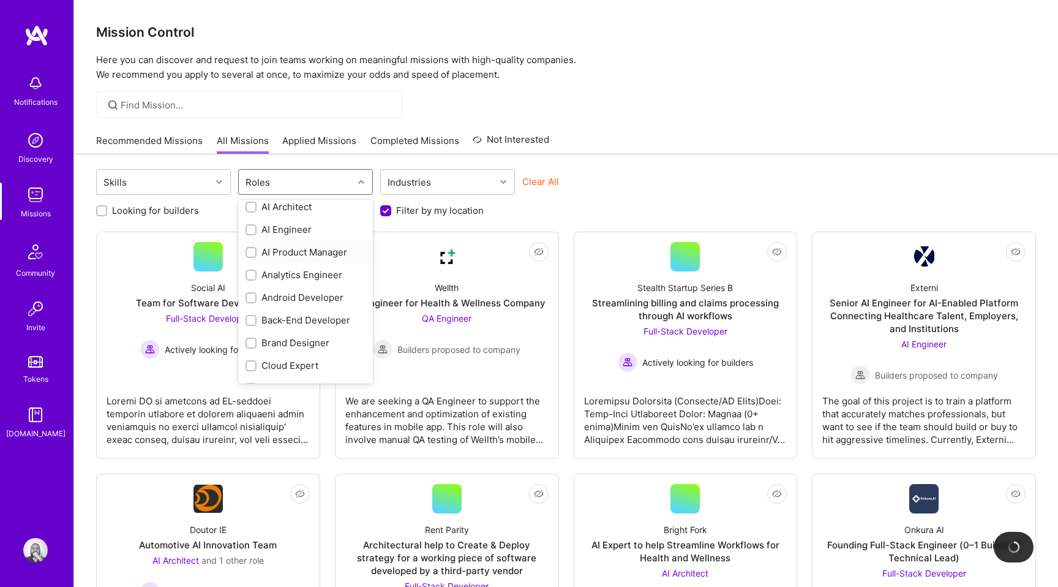
scroll to position [20, 0]
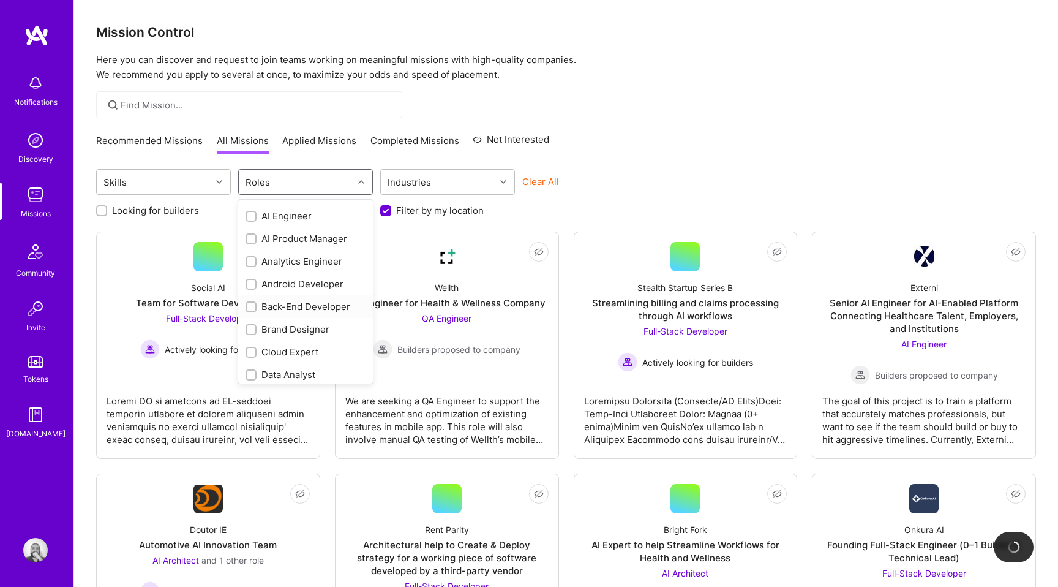
click at [295, 302] on div "Back-End Developer" at bounding box center [306, 306] width 120 height 13
checkbox input "true"
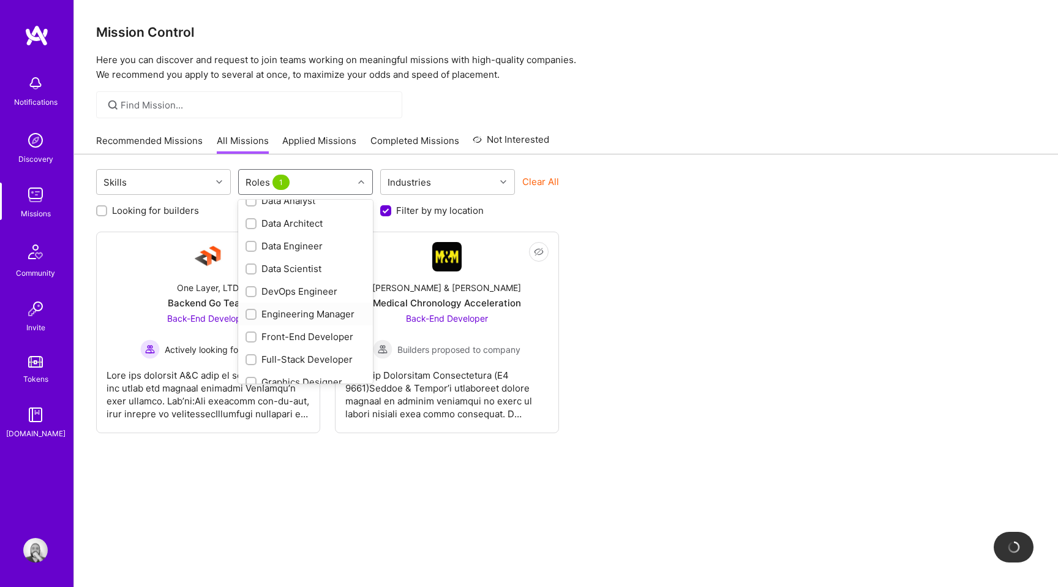
scroll to position [213, 0]
click at [288, 314] on div "Front-End Developer" at bounding box center [306, 318] width 120 height 13
checkbox input "true"
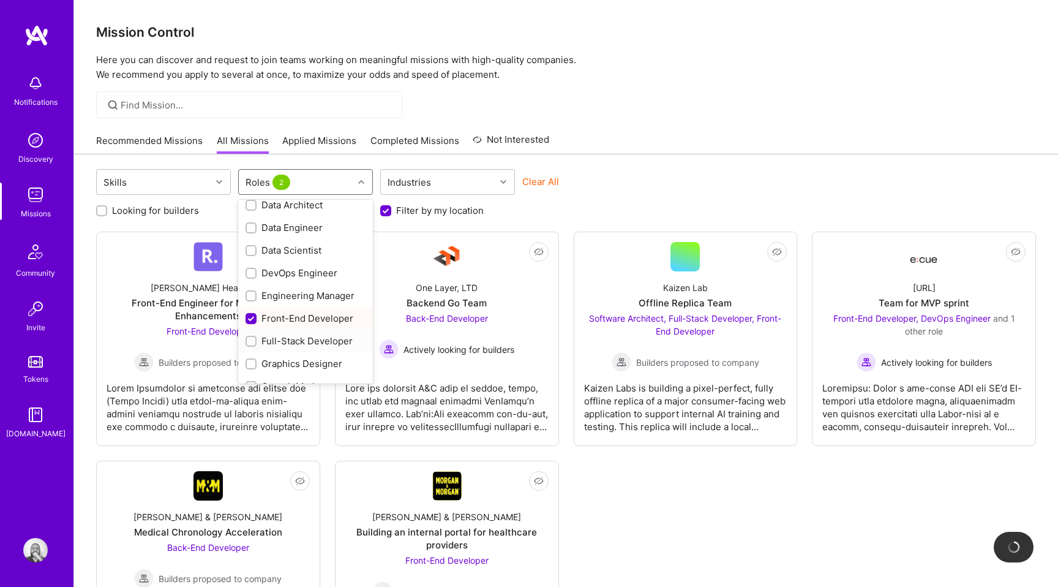
click at [295, 345] on div "Full-Stack Developer" at bounding box center [306, 340] width 120 height 13
checkbox input "true"
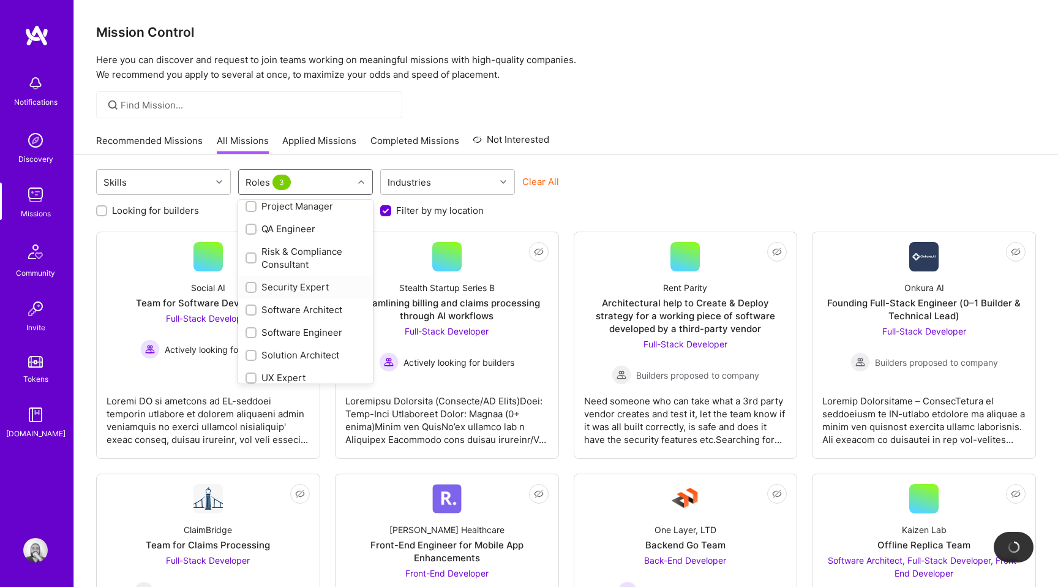
scroll to position [574, 0]
click at [311, 331] on div "Software Engineer" at bounding box center [306, 331] width 120 height 13
checkbox input "true"
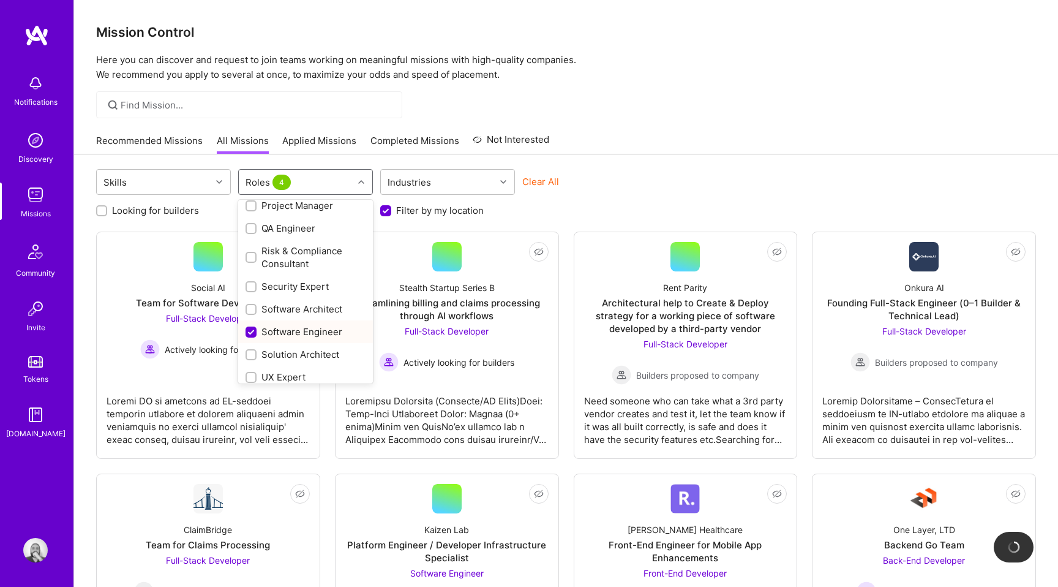
scroll to position [582, 0]
click at [584, 180] on div "Clear All" at bounding box center [589, 186] width 135 height 23
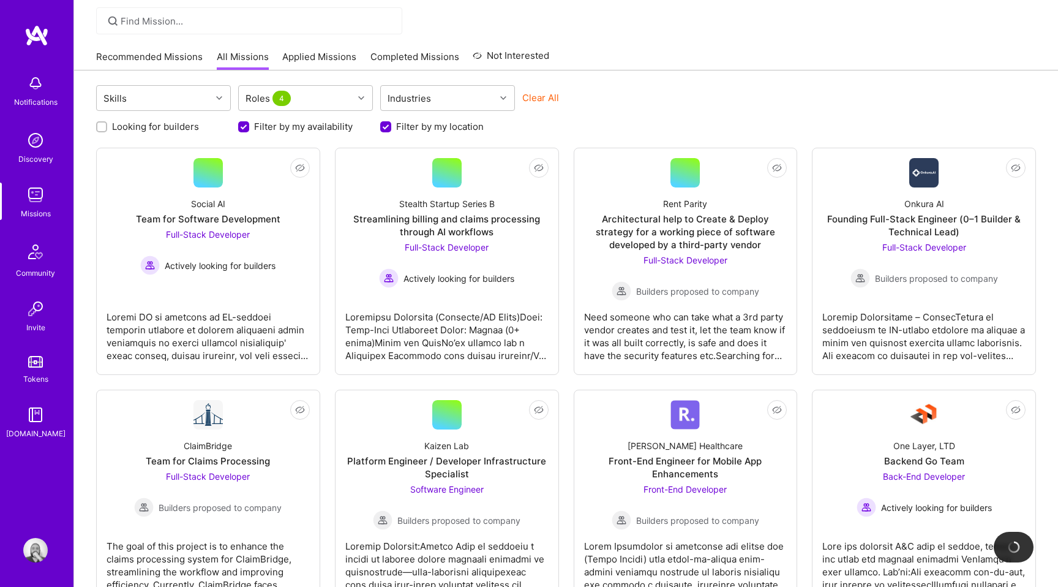
scroll to position [0, 0]
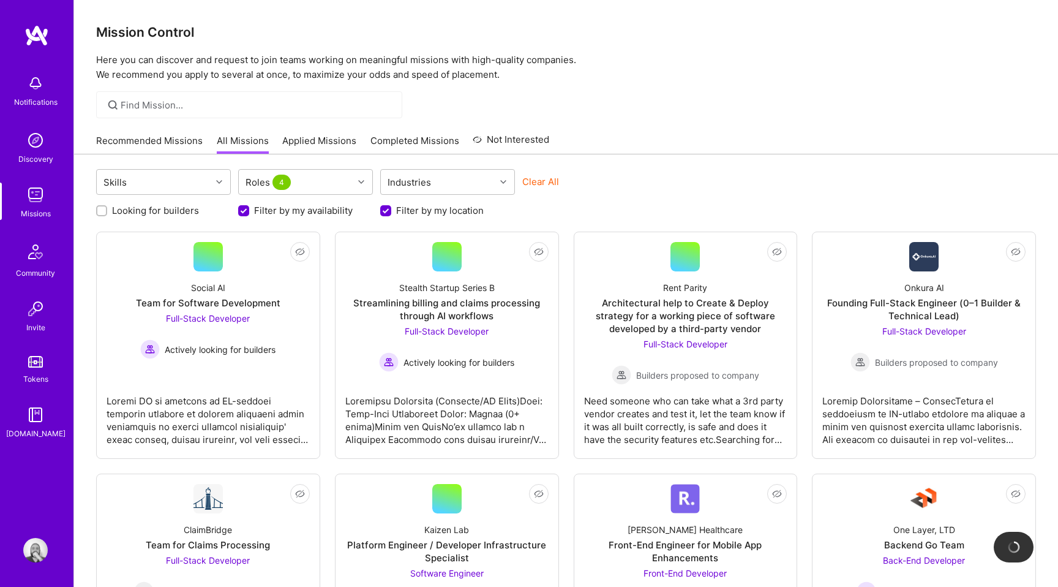
click at [165, 216] on label "Looking for builders" at bounding box center [155, 210] width 87 height 13
click at [107, 216] on input "Looking for builders" at bounding box center [103, 211] width 9 height 9
checkbox input "true"
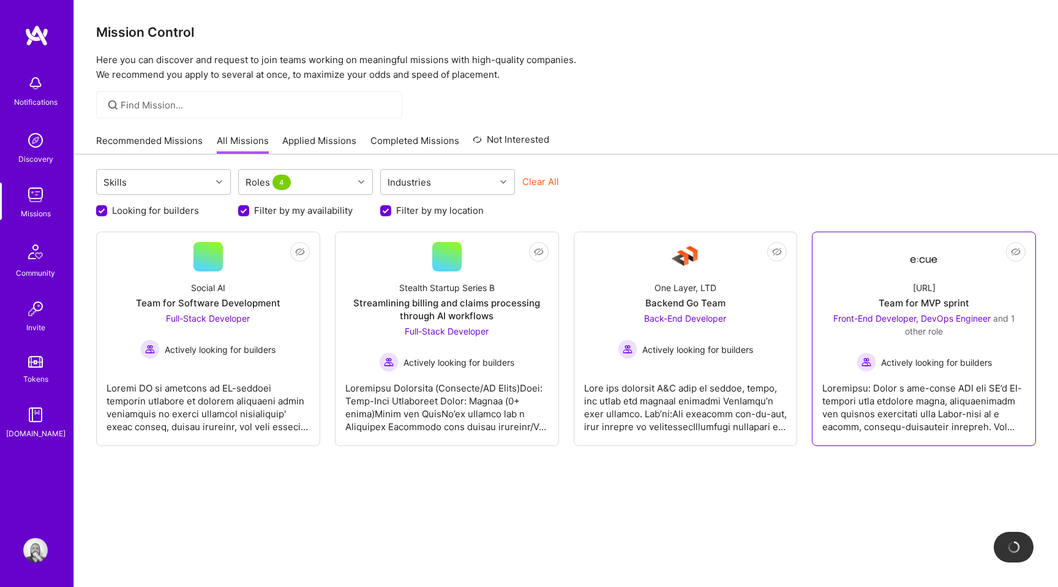
click at [897, 340] on div "Front-End Developer, DevOps Engineer and 1 other role Actively looking for buil…" at bounding box center [924, 342] width 203 height 60
click at [383, 208] on input "Filter by my location" at bounding box center [387, 211] width 11 height 11
checkbox input "false"
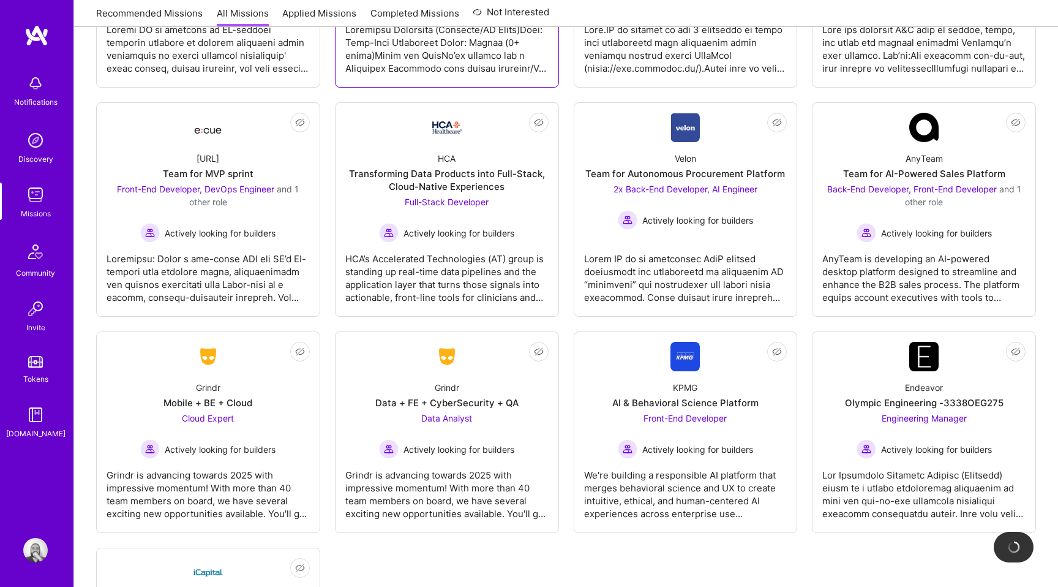
scroll to position [511, 0]
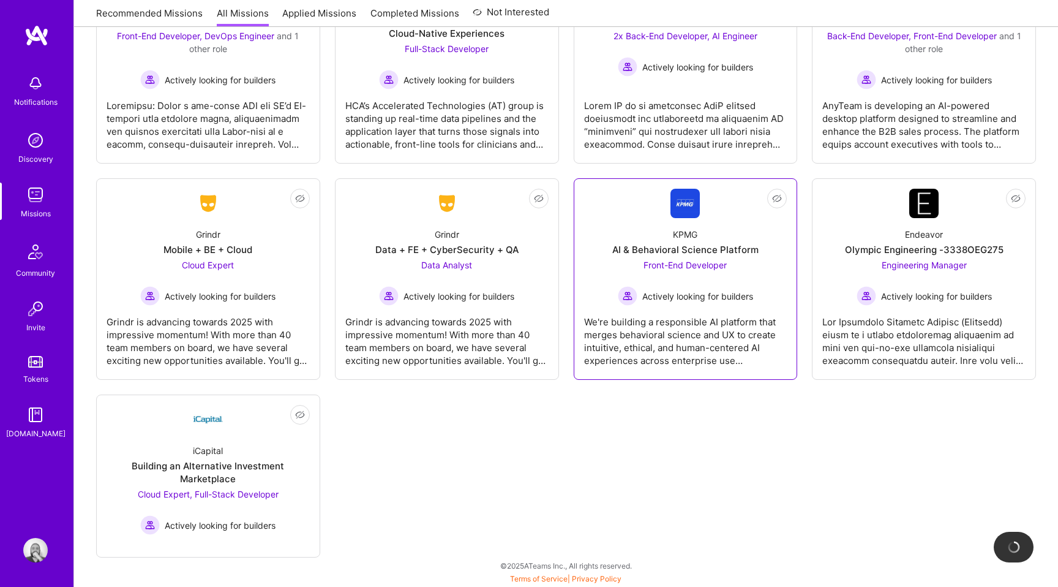
click at [668, 331] on div "We're building a responsible AI platform that merges behavioral science and UX …" at bounding box center [685, 336] width 203 height 61
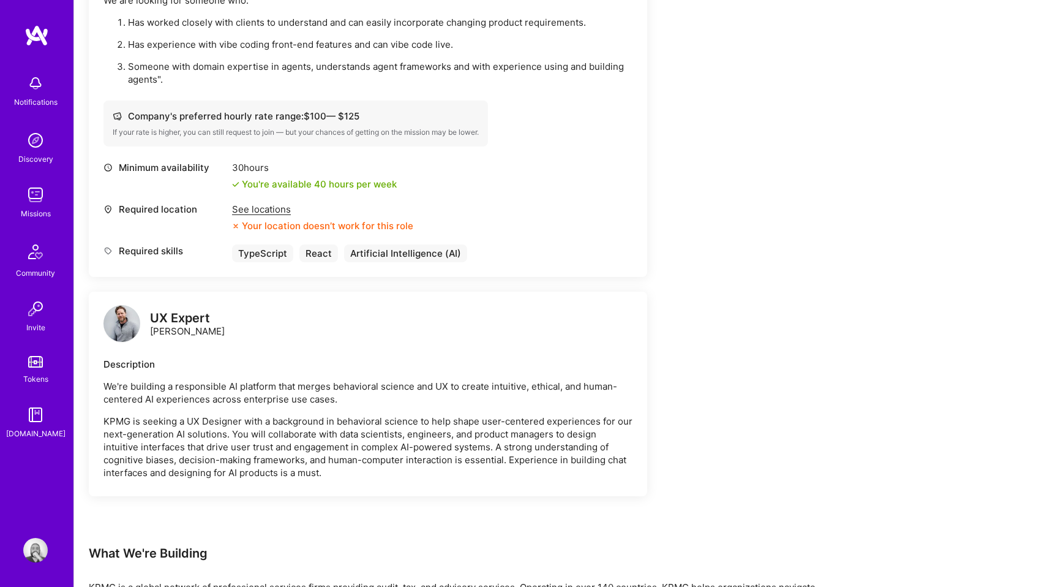
scroll to position [452, 0]
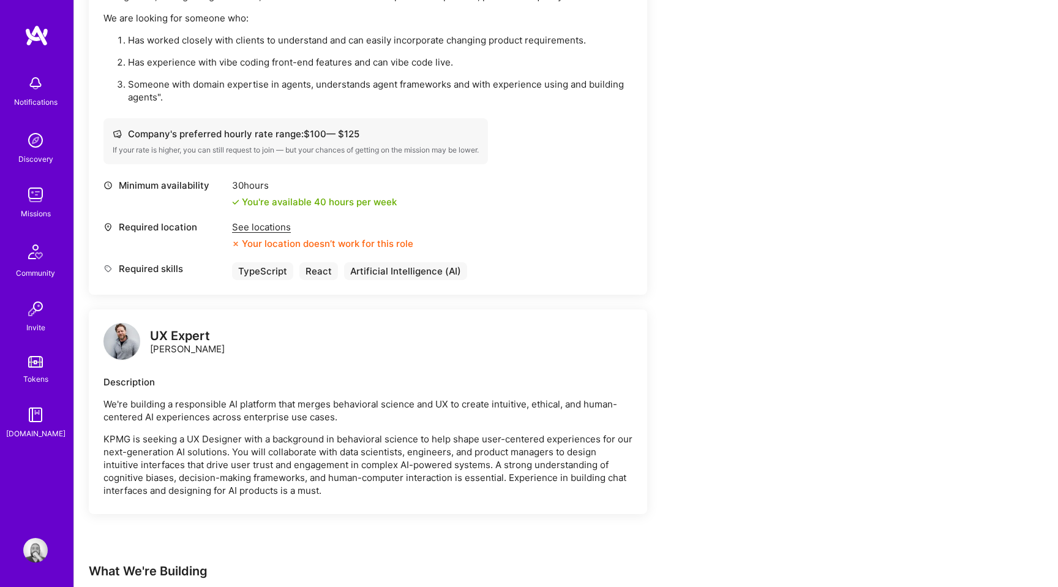
click at [287, 228] on div "See locations" at bounding box center [322, 226] width 181 height 13
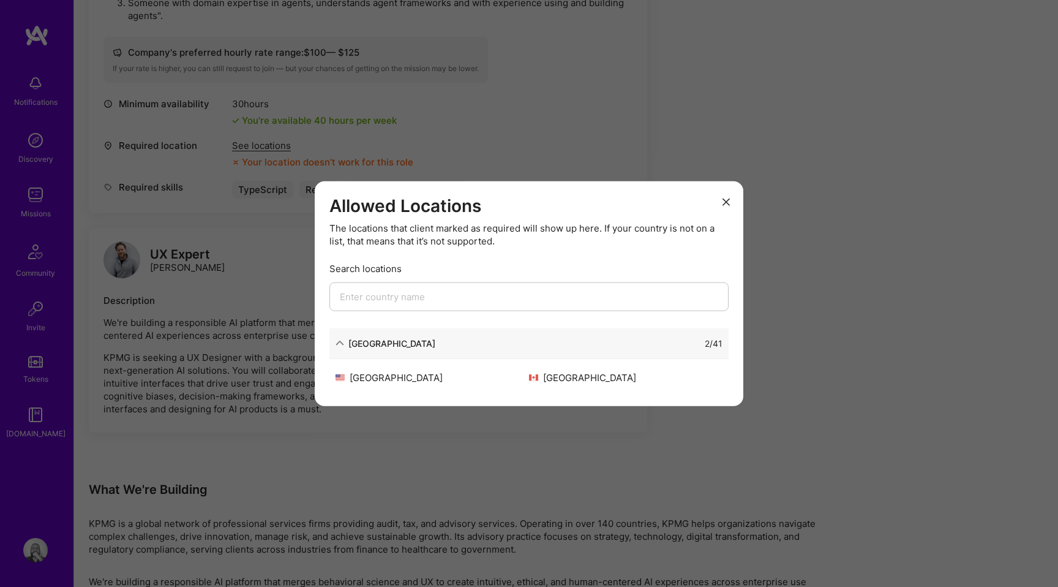
scroll to position [536, 0]
click at [721, 199] on button "modal" at bounding box center [726, 201] width 15 height 20
